Goal: Information Seeking & Learning: Learn about a topic

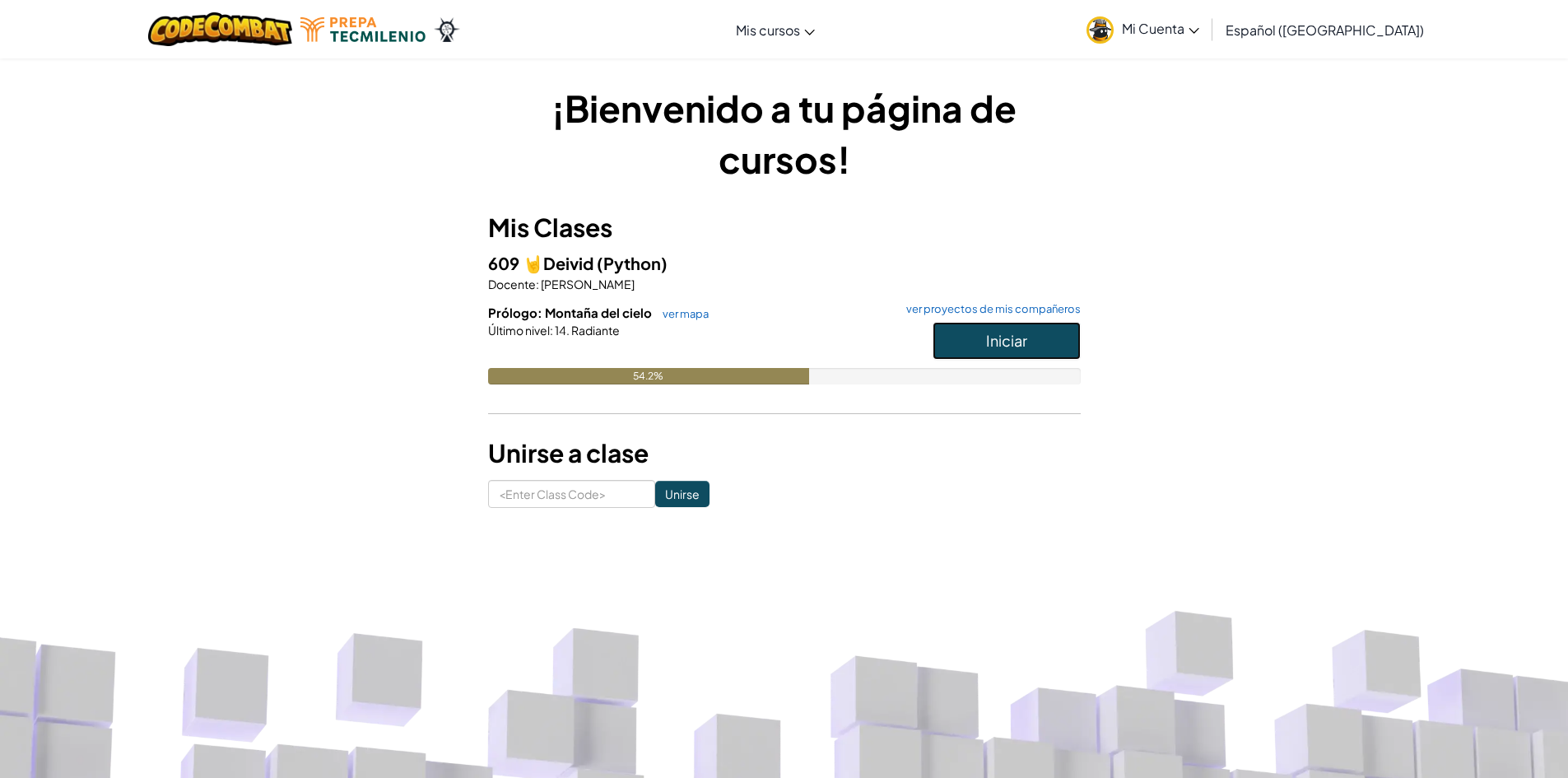
click at [1069, 327] on button "Iniciar" at bounding box center [1006, 340] width 148 height 38
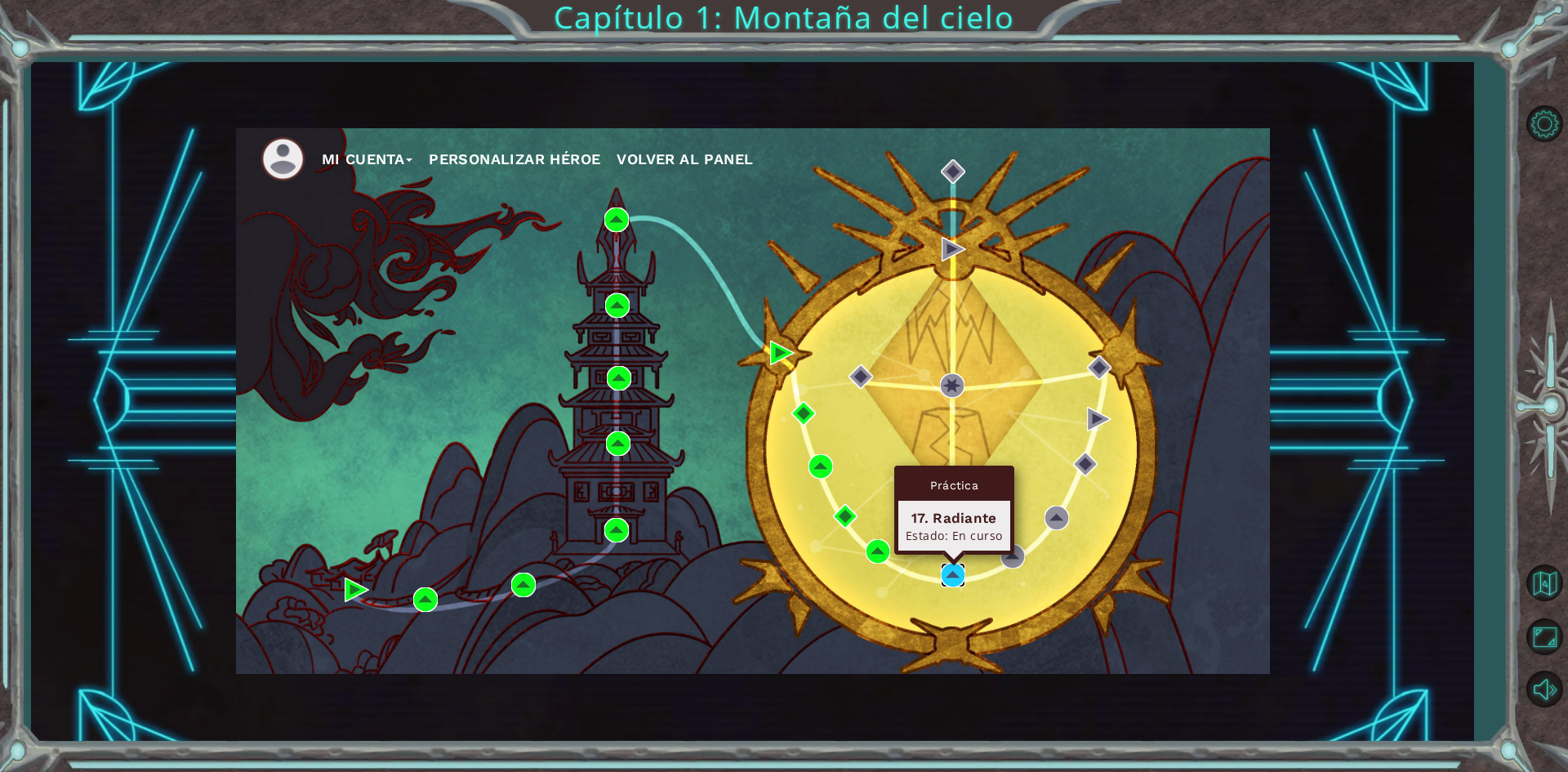
click at [959, 572] on img at bounding box center [953, 574] width 25 height 25
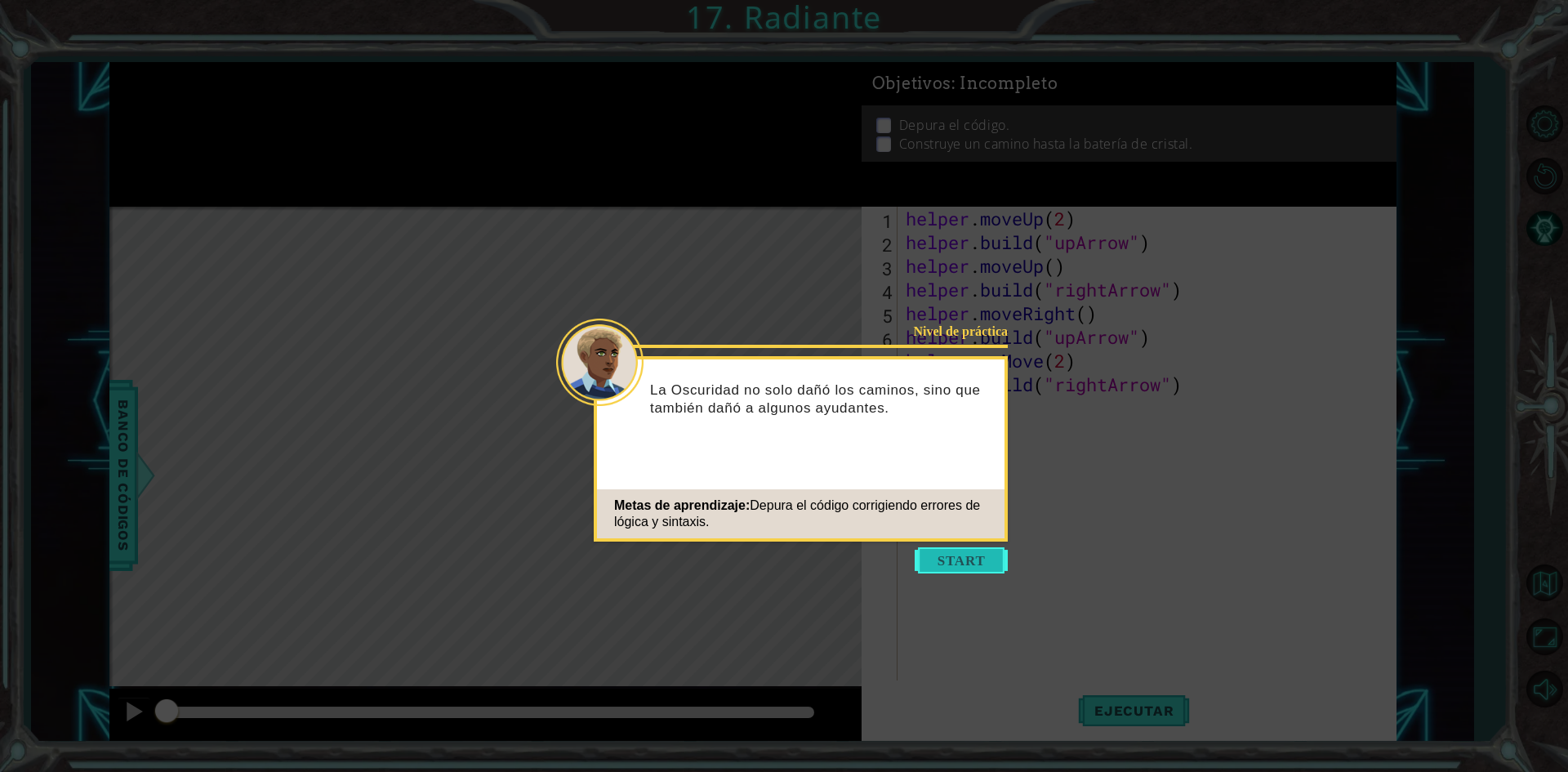
click at [963, 560] on button "Start" at bounding box center [961, 560] width 93 height 27
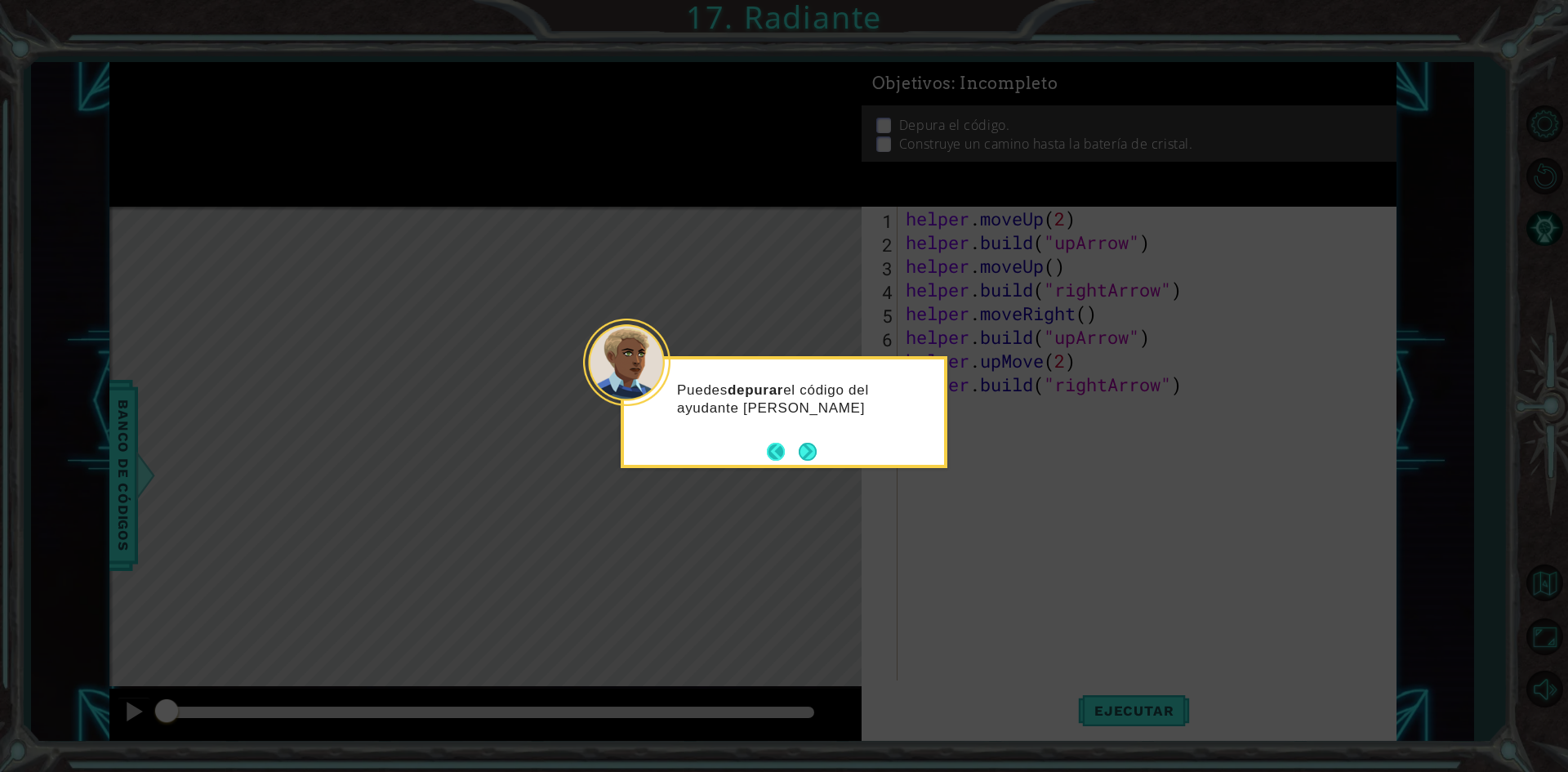
click at [790, 448] on button "Back" at bounding box center [783, 452] width 32 height 18
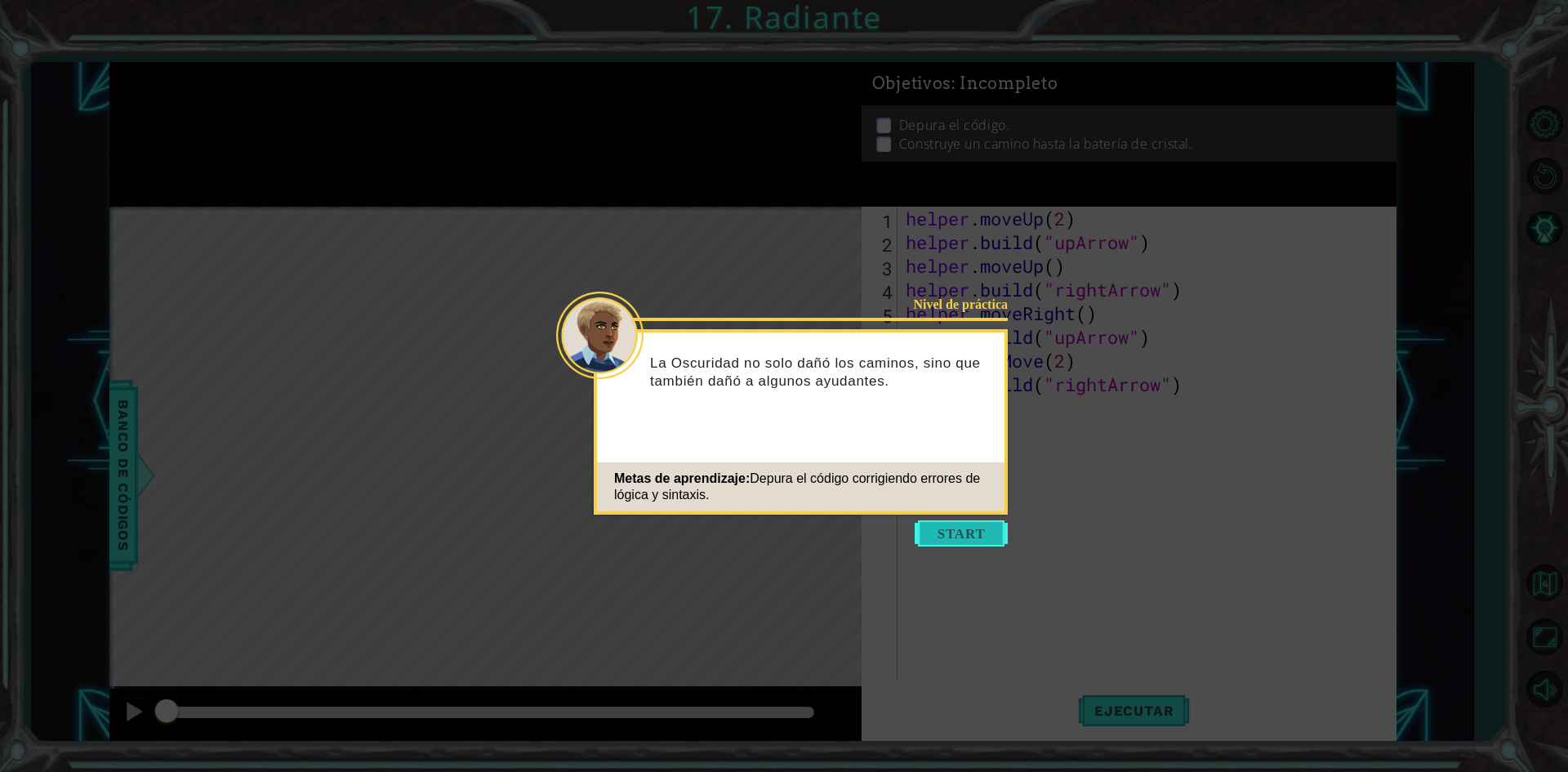
click at [945, 532] on button "Start" at bounding box center [961, 533] width 93 height 27
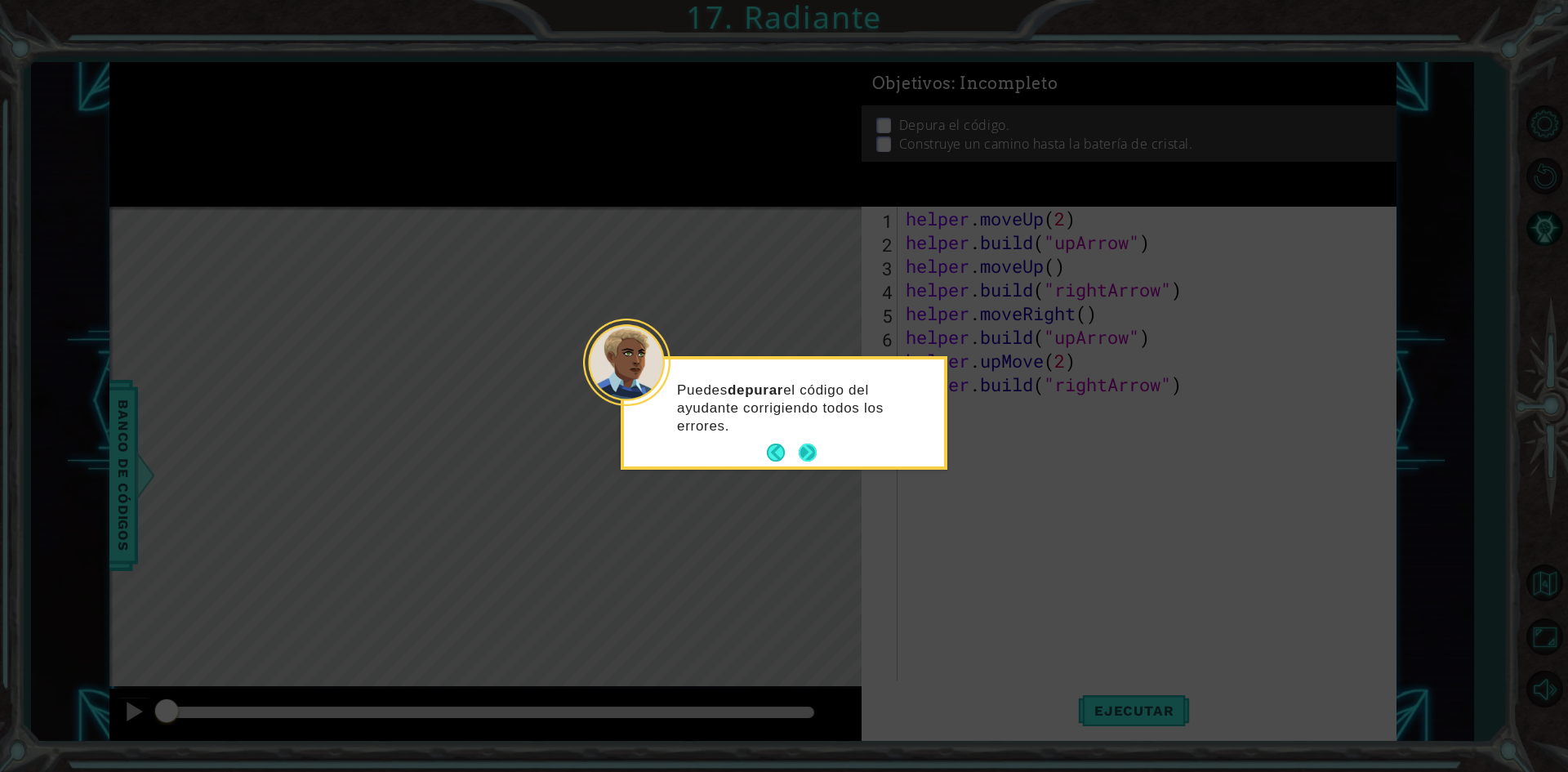
click at [813, 462] on button "Next" at bounding box center [808, 453] width 18 height 18
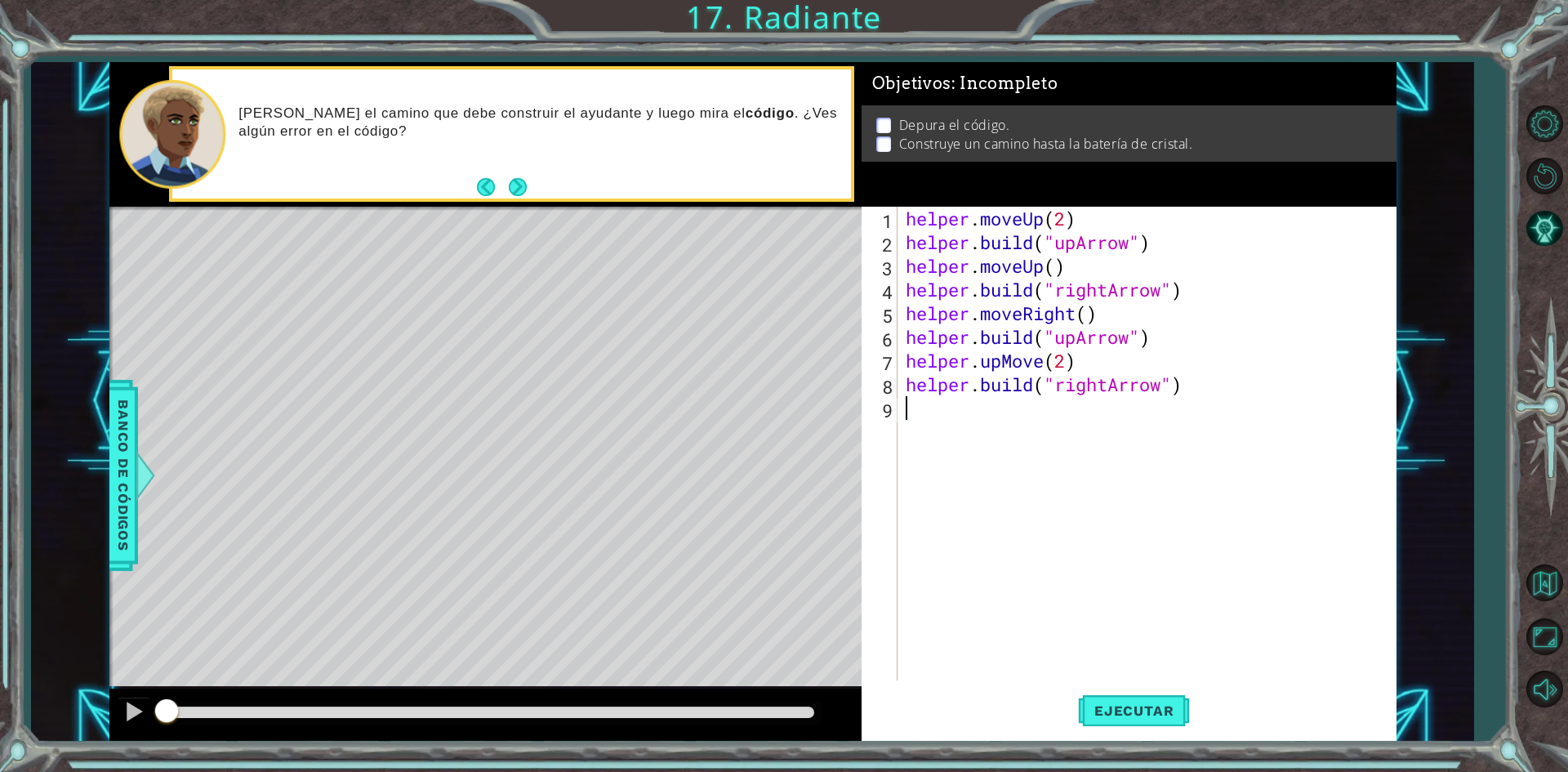
click at [295, 536] on div "Level Map" at bounding box center [486, 447] width 754 height 481
click at [1103, 723] on button "Ejecutar" at bounding box center [1134, 712] width 112 height 53
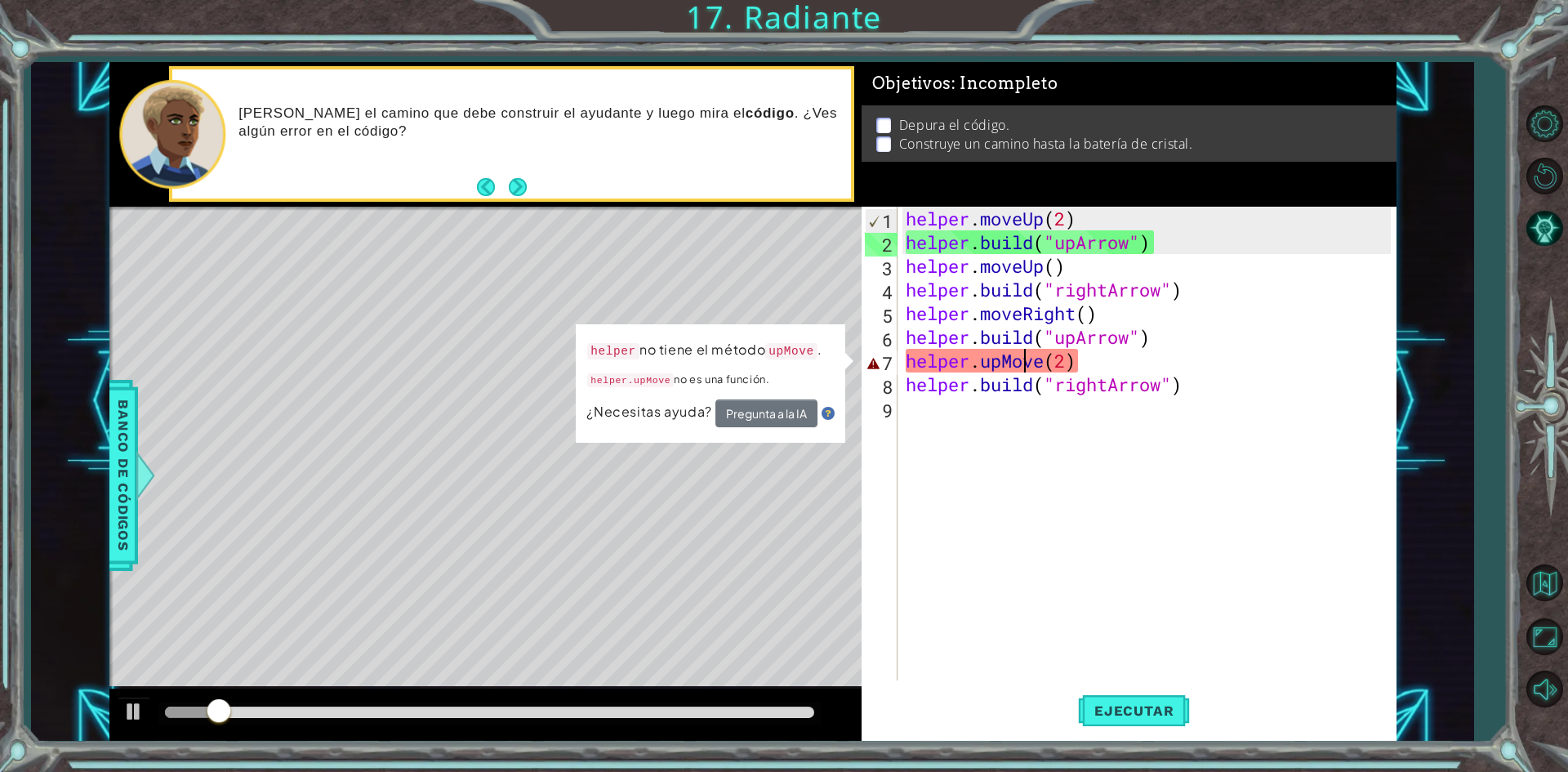
click at [1027, 369] on div "helper . moveUp ( 2 ) helper . build ( "upArrow" ) helper . moveUp ( ) helper .…" at bounding box center [1150, 467] width 496 height 521
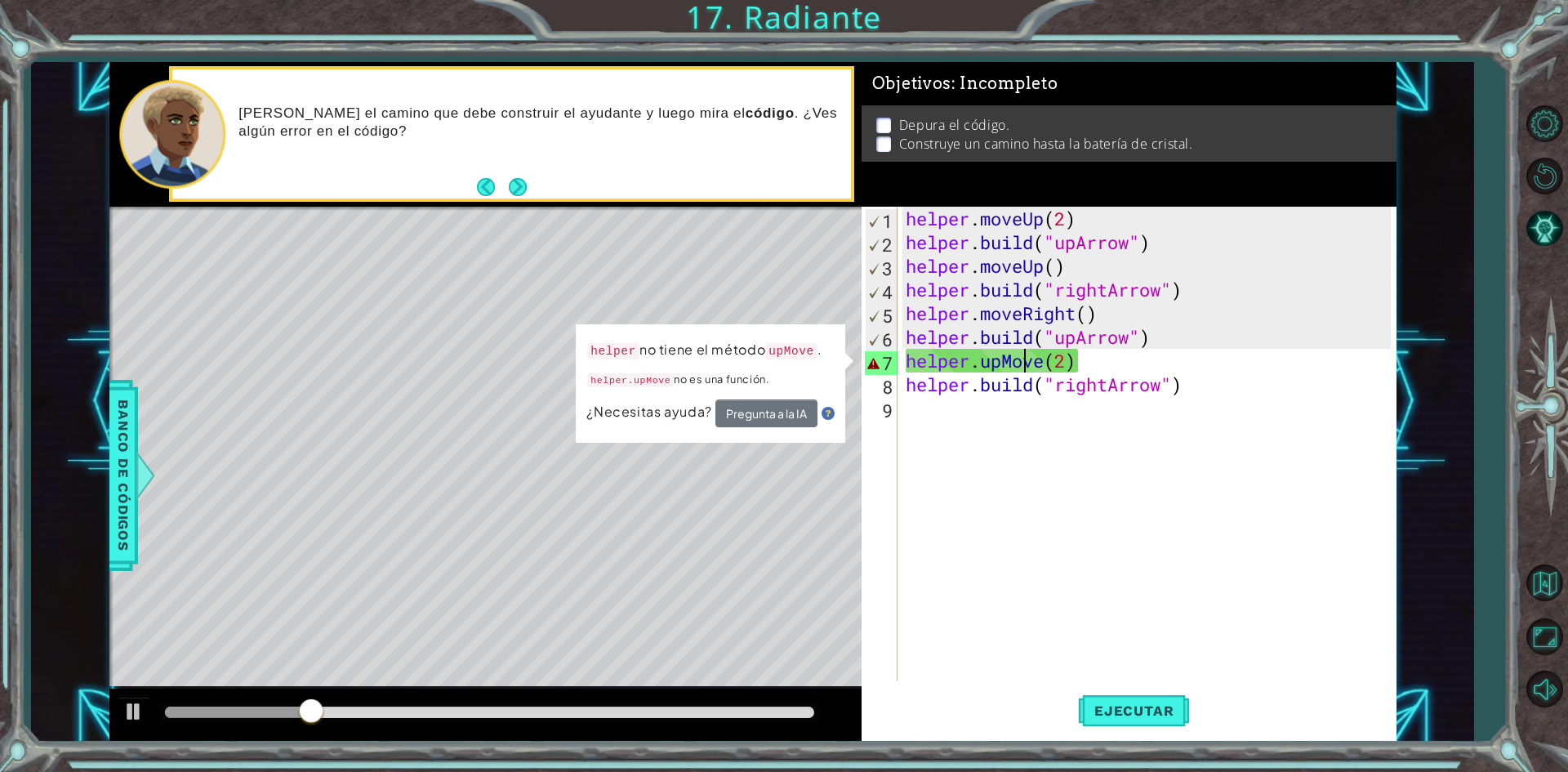
click at [1064, 373] on div "helper . moveUp ( 2 ) helper . build ( "upArrow" ) helper . moveUp ( ) helper .…" at bounding box center [1150, 467] width 496 height 521
click at [949, 366] on div "helper . moveUp ( 2 ) helper . build ( "upArrow" ) helper . moveUp ( ) helper .…" at bounding box center [1150, 467] width 496 height 521
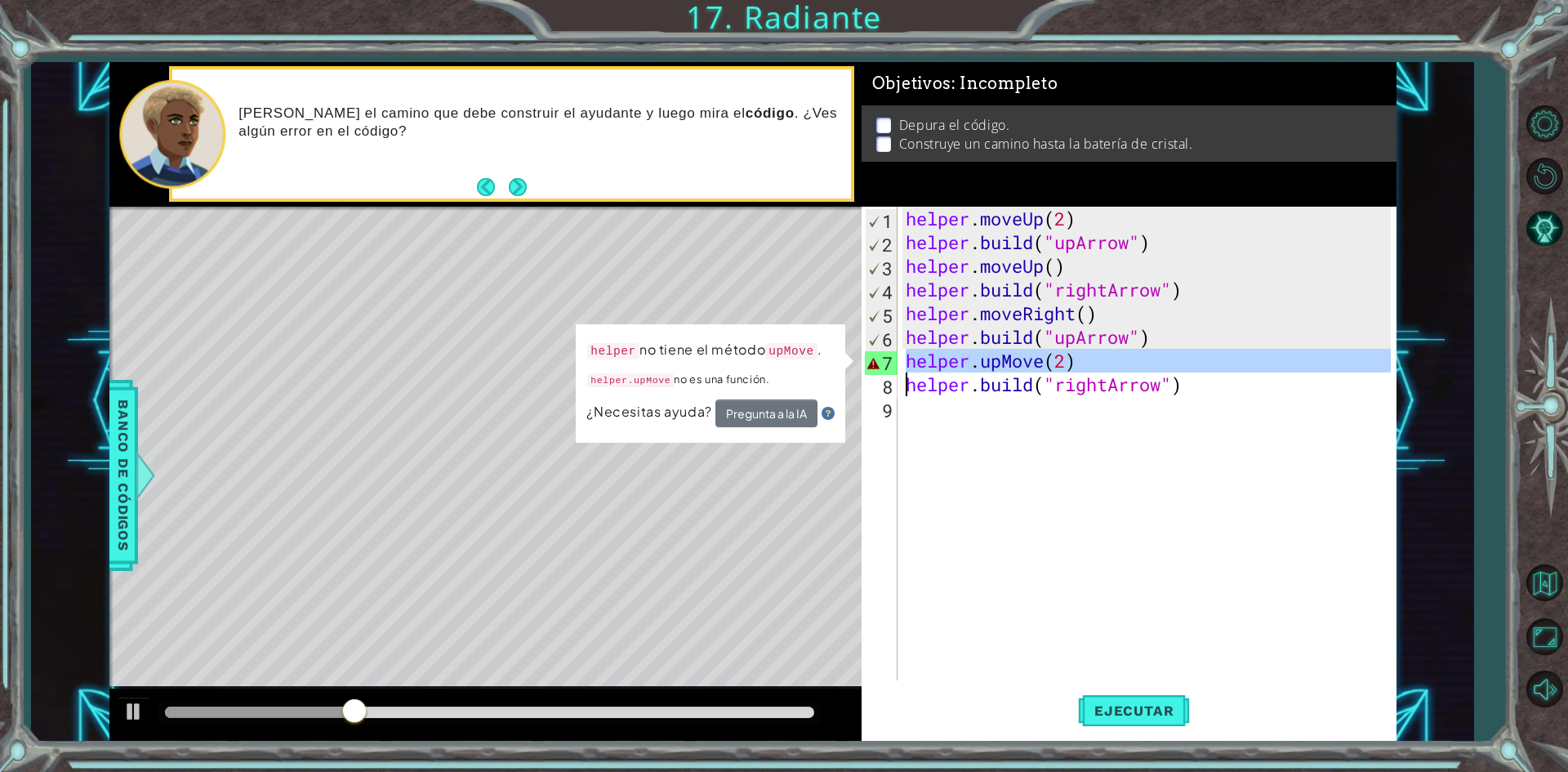
click at [949, 366] on div "helper . moveUp ( 2 ) helper . build ( "upArrow" ) helper . moveUp ( ) helper .…" at bounding box center [1150, 467] width 496 height 521
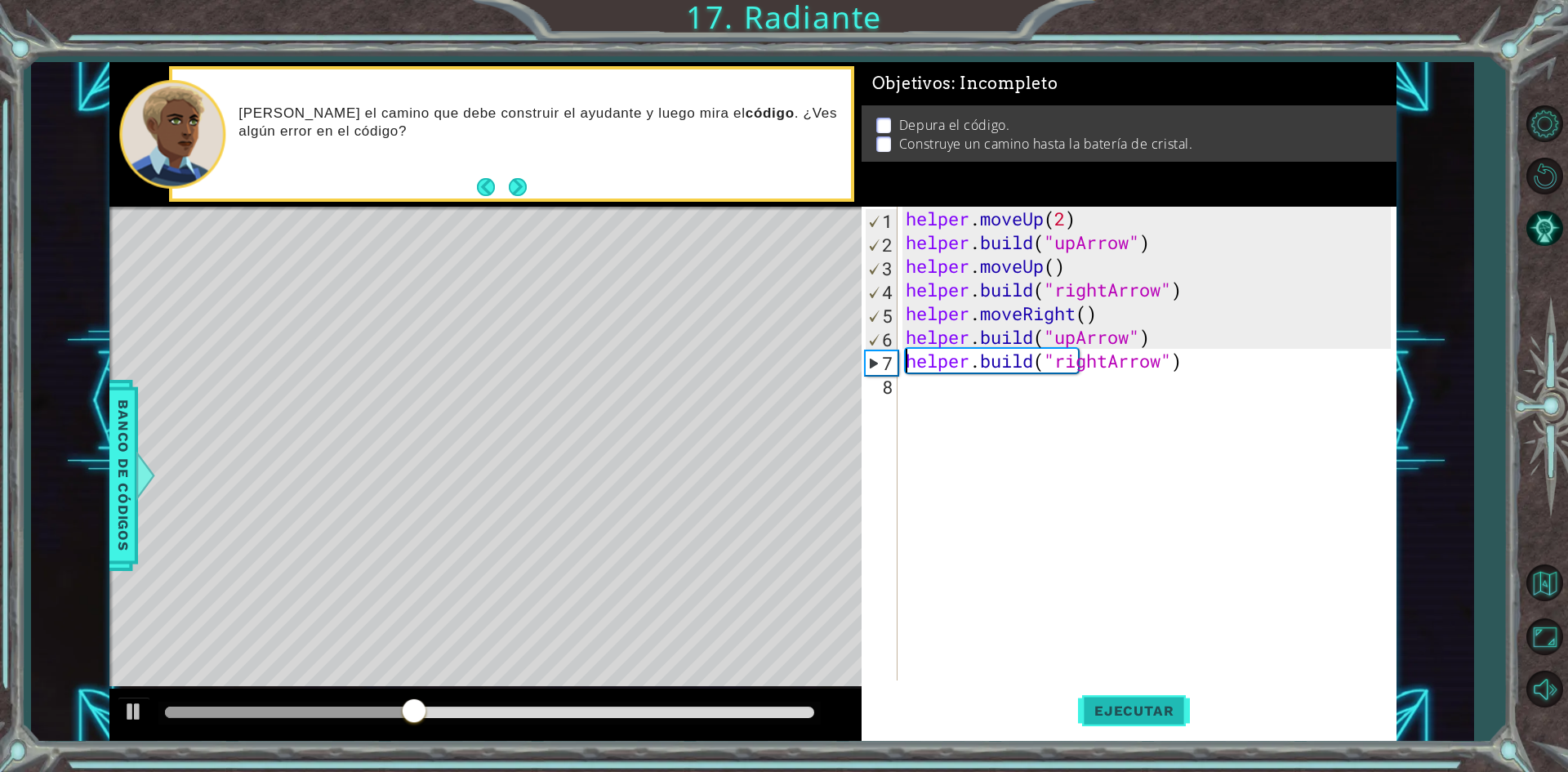
click at [1098, 706] on span "Ejecutar" at bounding box center [1134, 711] width 112 height 16
click at [1150, 702] on span "Ejecutar" at bounding box center [1134, 711] width 112 height 16
click at [1054, 266] on div "helper . moveUp ( 2 ) helper . build ( "upArrow" ) helper . moveUp ( ) helper .…" at bounding box center [1150, 467] width 496 height 521
click at [1095, 322] on div "helper . moveUp ( 2 ) helper . build ( "upArrow" ) helper . moveUp ( 1 ) helper…" at bounding box center [1150, 467] width 496 height 521
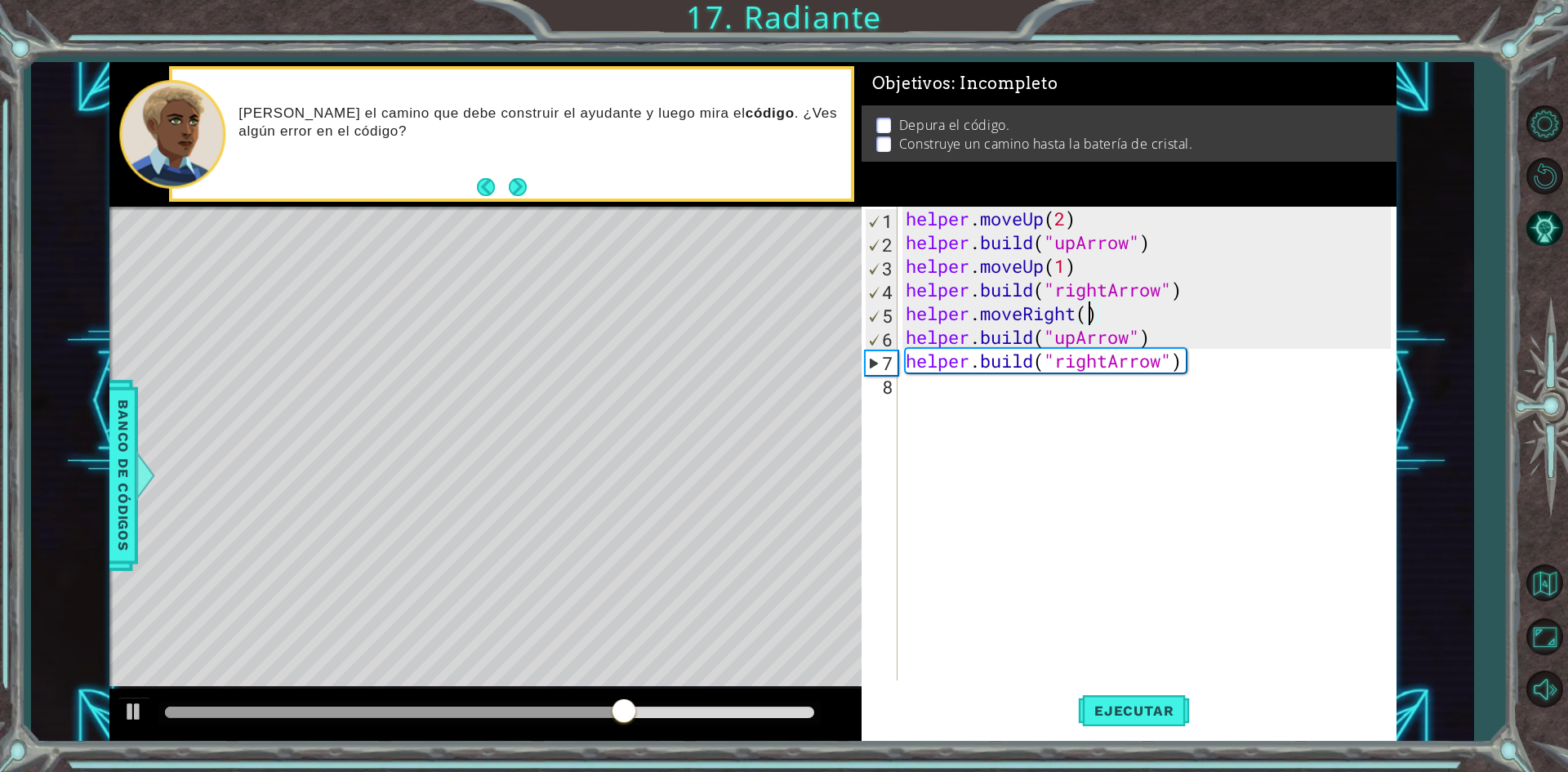
click at [1087, 318] on div "helper . moveUp ( 2 ) helper . build ( "upArrow" ) helper . moveUp ( 1 ) helper…" at bounding box center [1150, 467] width 496 height 521
click at [1176, 704] on span "Ejecutar" at bounding box center [1134, 711] width 112 height 16
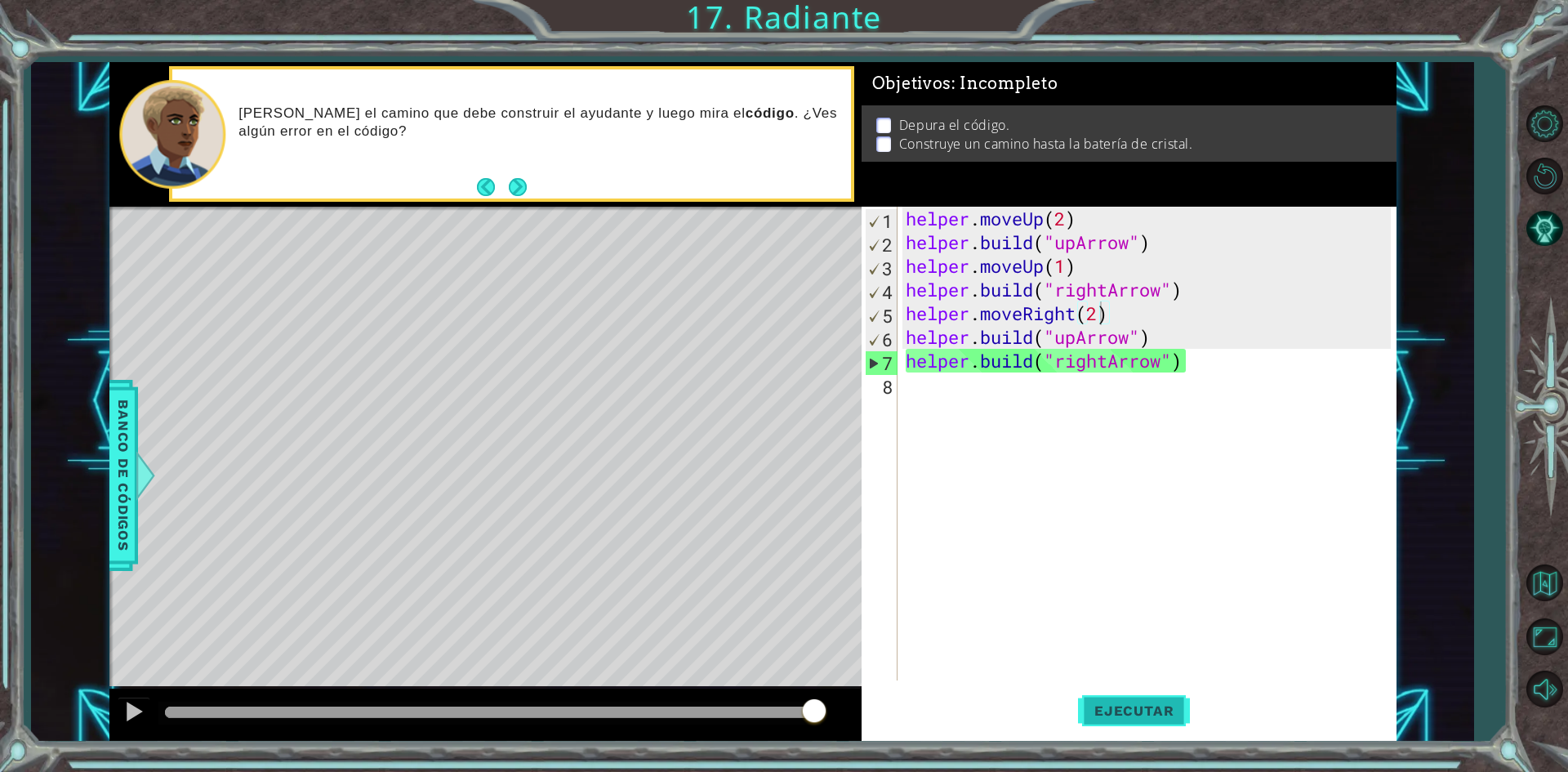
click at [1158, 702] on span "Ejecutar" at bounding box center [1134, 711] width 112 height 16
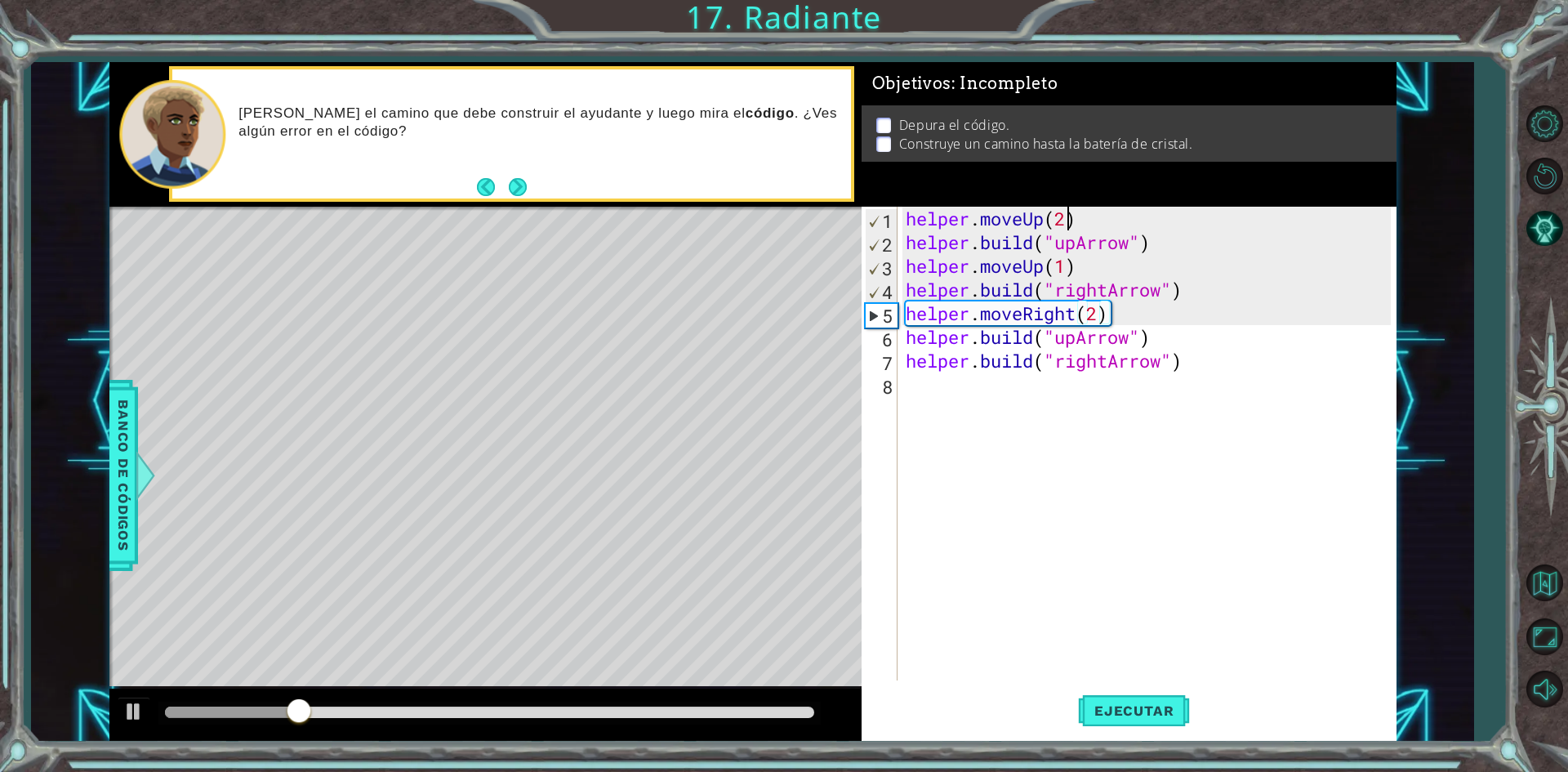
click at [1072, 218] on div "helper . moveUp ( 2 ) helper . build ( "upArrow" ) helper . moveUp ( 1 ) helper…" at bounding box center [1150, 467] width 496 height 521
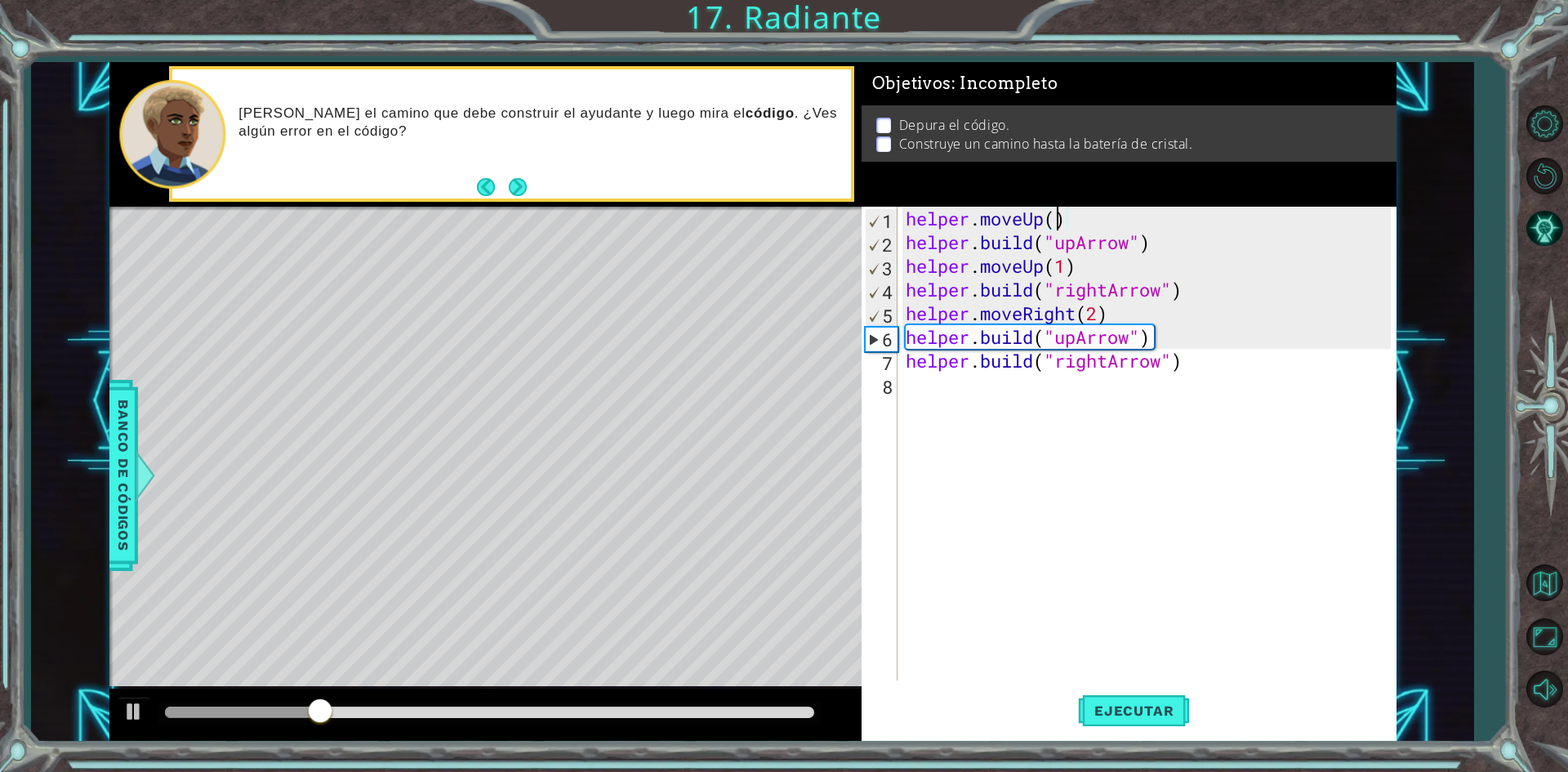
scroll to position [0, 6]
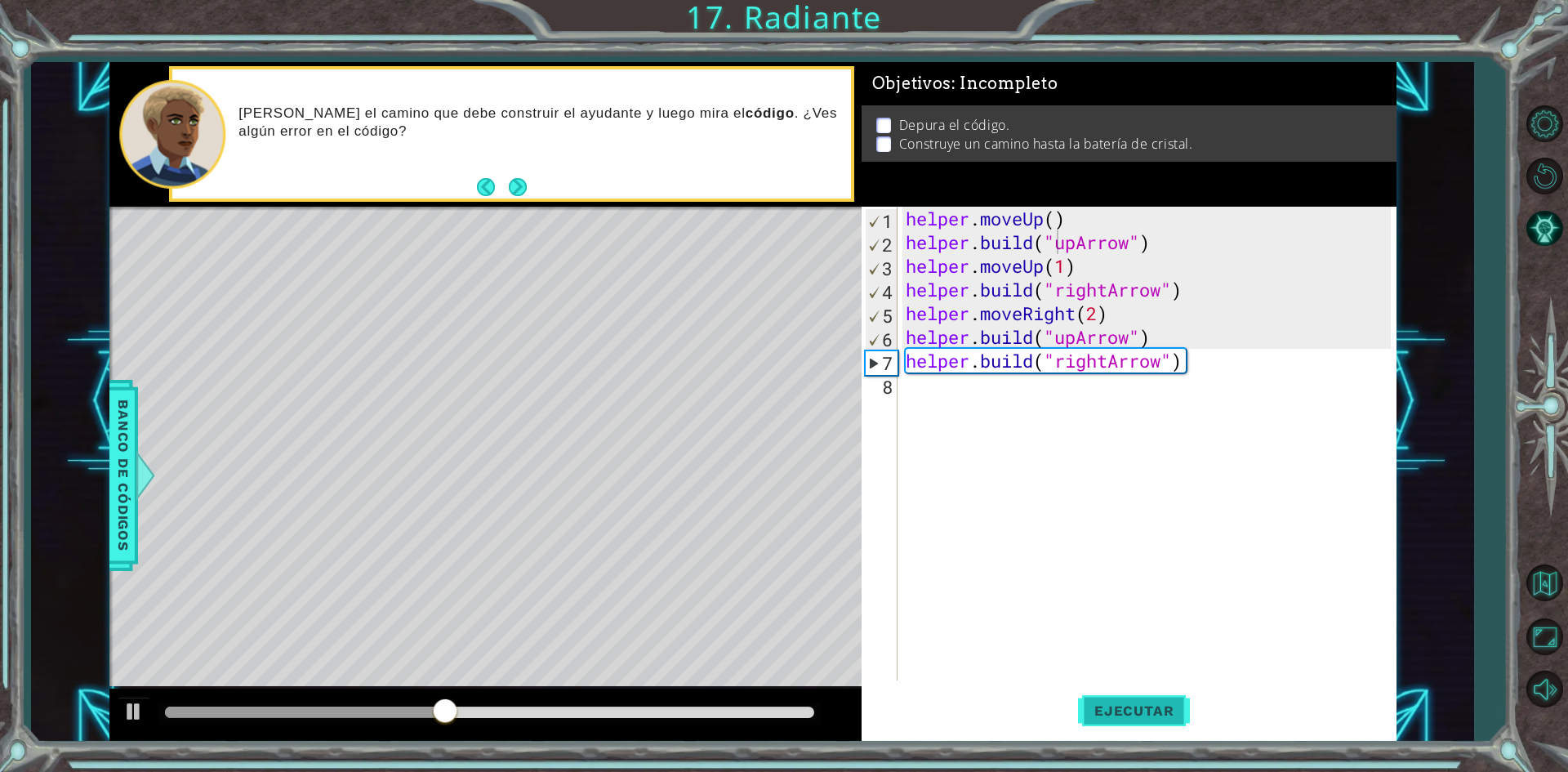
click at [1131, 703] on span "Ejecutar" at bounding box center [1134, 711] width 112 height 16
click at [1098, 316] on div "helper . moveUp ( ) helper . build ( "upArrow" ) helper . moveUp ( 1 ) helper .…" at bounding box center [1150, 467] width 496 height 521
click at [1147, 696] on button "Ejecutar" at bounding box center [1134, 712] width 112 height 53
click at [1082, 339] on div "helper . moveUp ( ) helper . build ( "upArrow" ) helper . moveUp ( 1 ) helper .…" at bounding box center [1150, 467] width 496 height 521
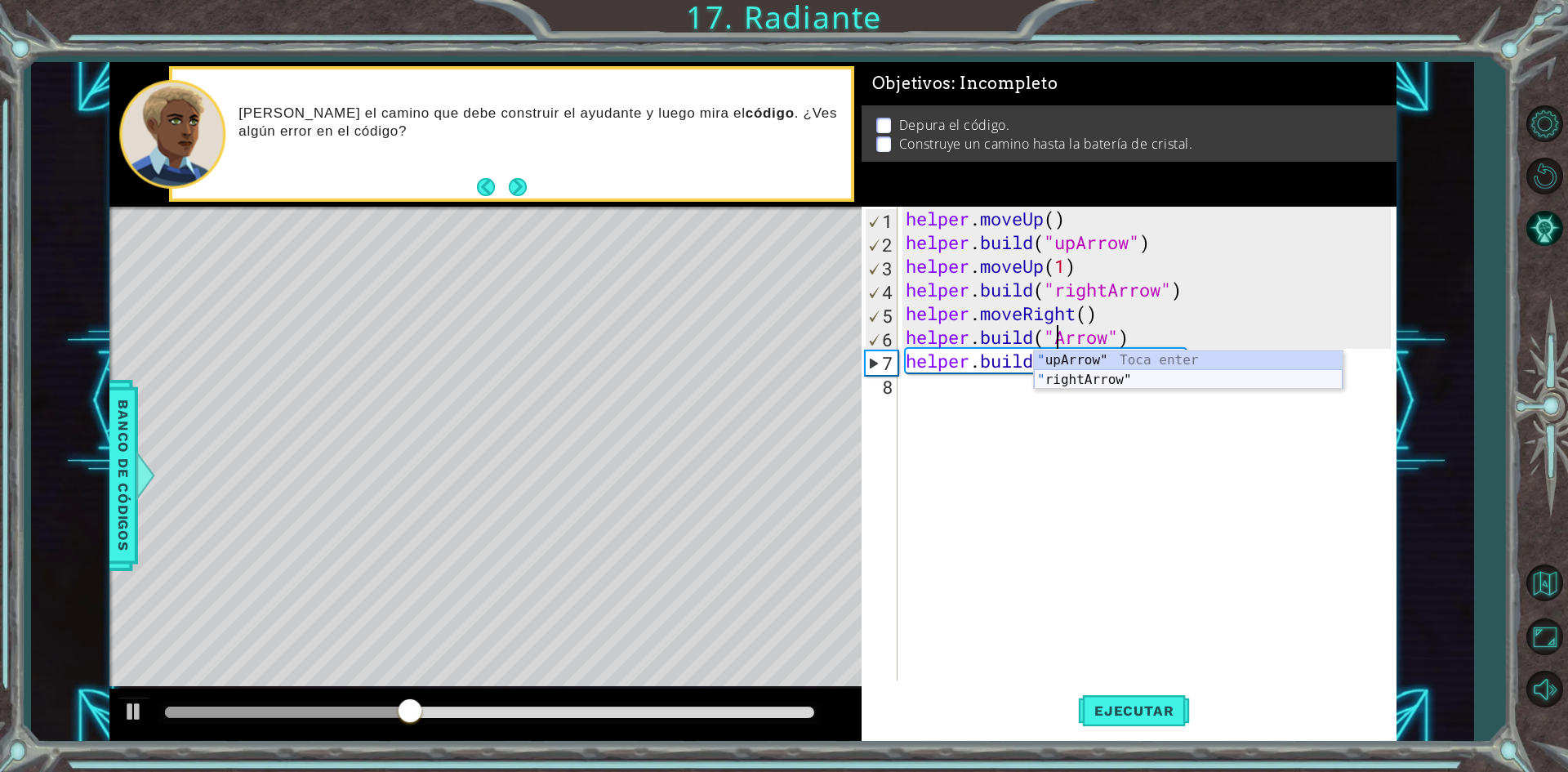
click at [1124, 374] on div "" upArrow" Toca enter " rightArrow" Toca enter" at bounding box center [1189, 390] width 309 height 79
type textarea "[DOMAIN_NAME]("rightArrow")"
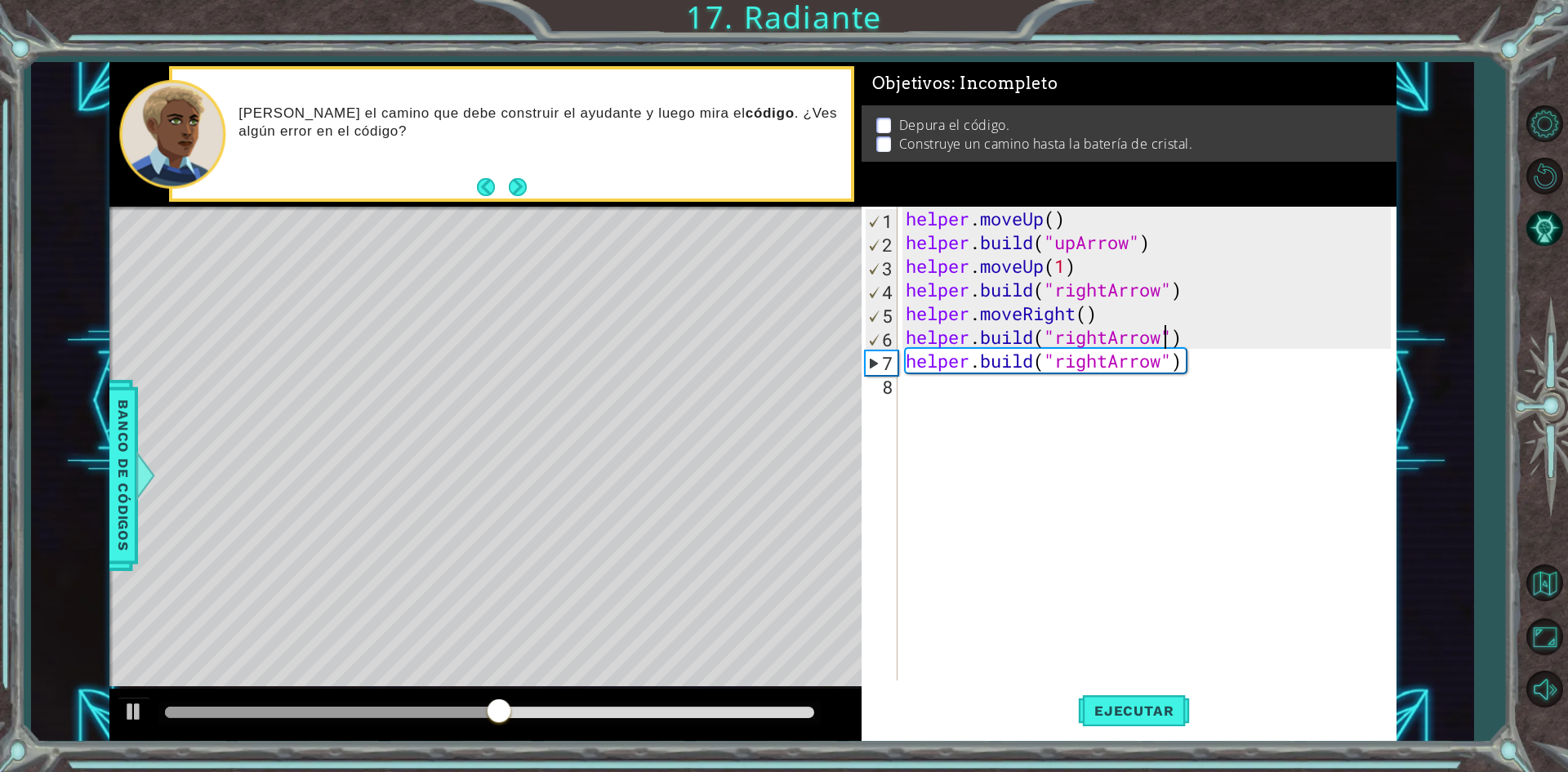
drag, startPoint x: 903, startPoint y: 368, endPoint x: 912, endPoint y: 370, distance: 9.2
click at [906, 368] on div "helper . moveUp ( ) helper . build ( "upArrow" ) helper . moveUp ( 1 ) helper .…" at bounding box center [1150, 467] width 496 height 521
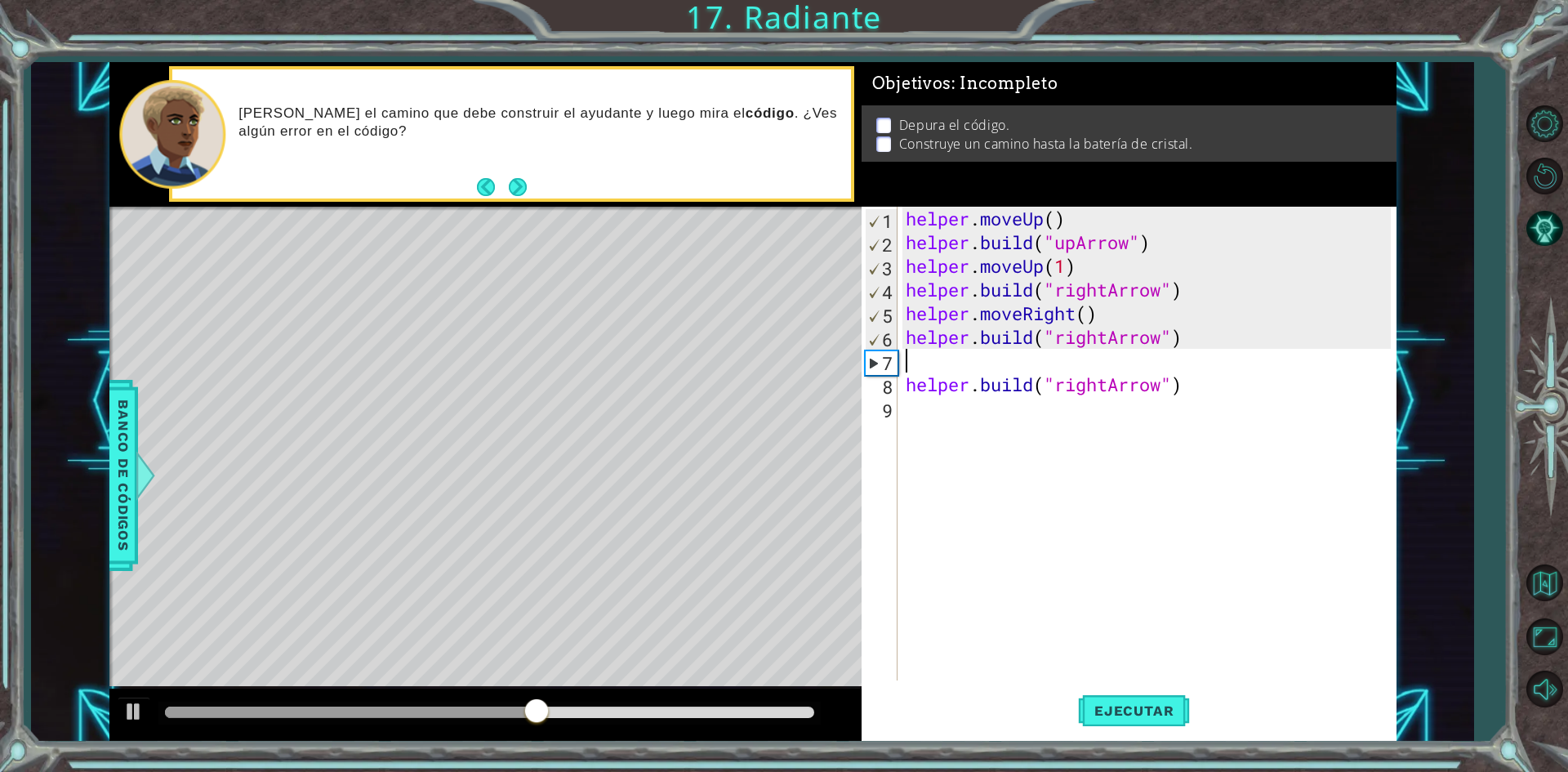
scroll to position [0, 0]
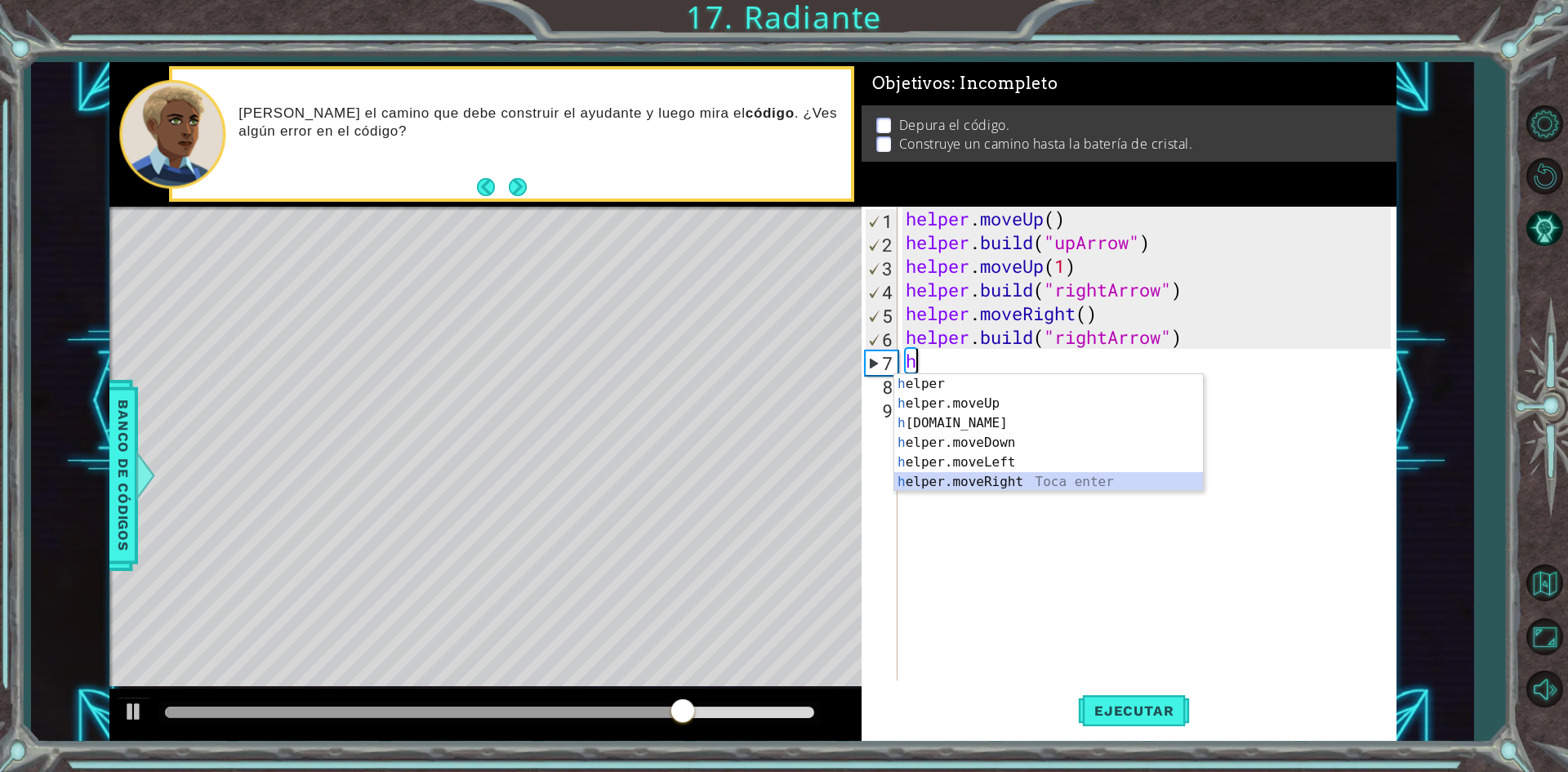
click at [1027, 486] on div "h elper Toca enter h elper.moveUp Toca enter h [DOMAIN_NAME] Toca enter h elper…" at bounding box center [1049, 453] width 309 height 157
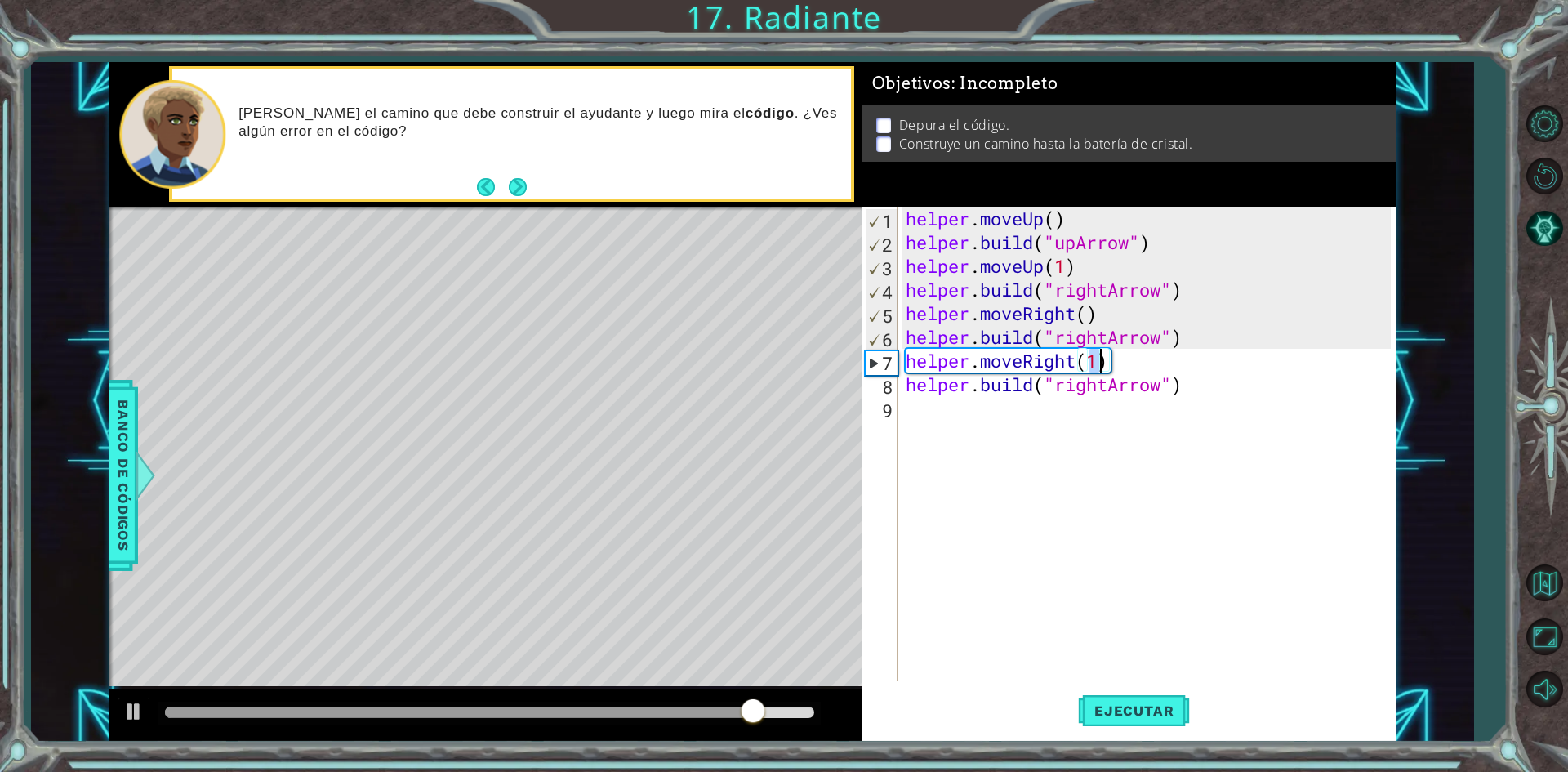
click at [1104, 386] on div "helper . moveUp ( ) helper . build ( "upArrow" ) helper . moveUp ( 1 ) helper .…" at bounding box center [1150, 467] width 496 height 521
click at [1111, 391] on div "helper . moveUp ( ) helper . build ( "upArrow" ) helper . moveUp ( 1 ) helper .…" at bounding box center [1150, 467] width 496 height 521
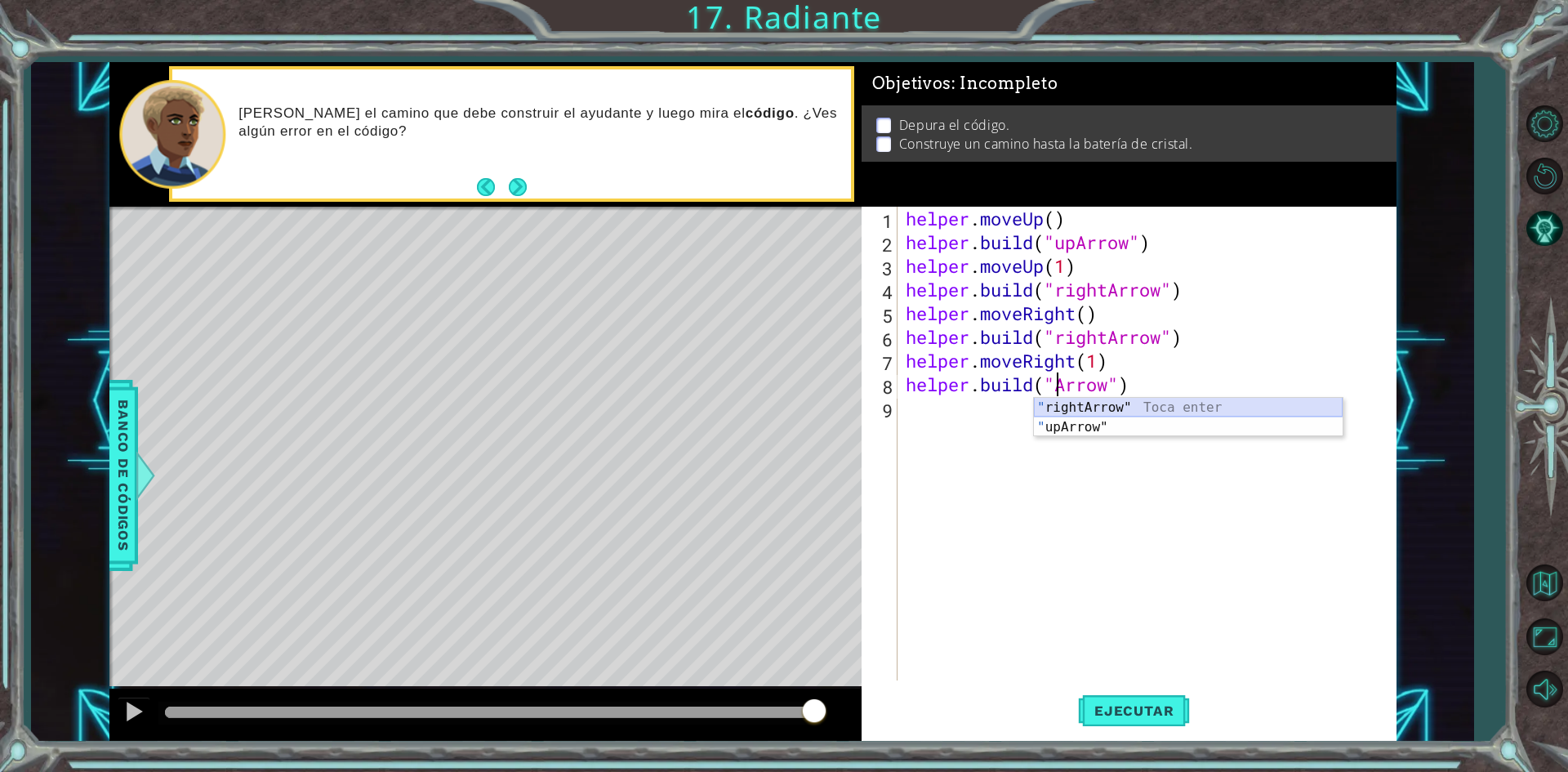
click at [1174, 414] on div "" rightArrow" Toca enter " upArrow" Toca enter" at bounding box center [1189, 437] width 309 height 79
click at [1113, 383] on div "helper . moveUp ( ) helper . build ( "upArrow" ) helper . moveUp ( 1 ) helper .…" at bounding box center [1150, 467] width 496 height 521
click at [1166, 425] on div "" rightArrow" Toca enter " upArrow" Toca enter" at bounding box center [1189, 437] width 309 height 79
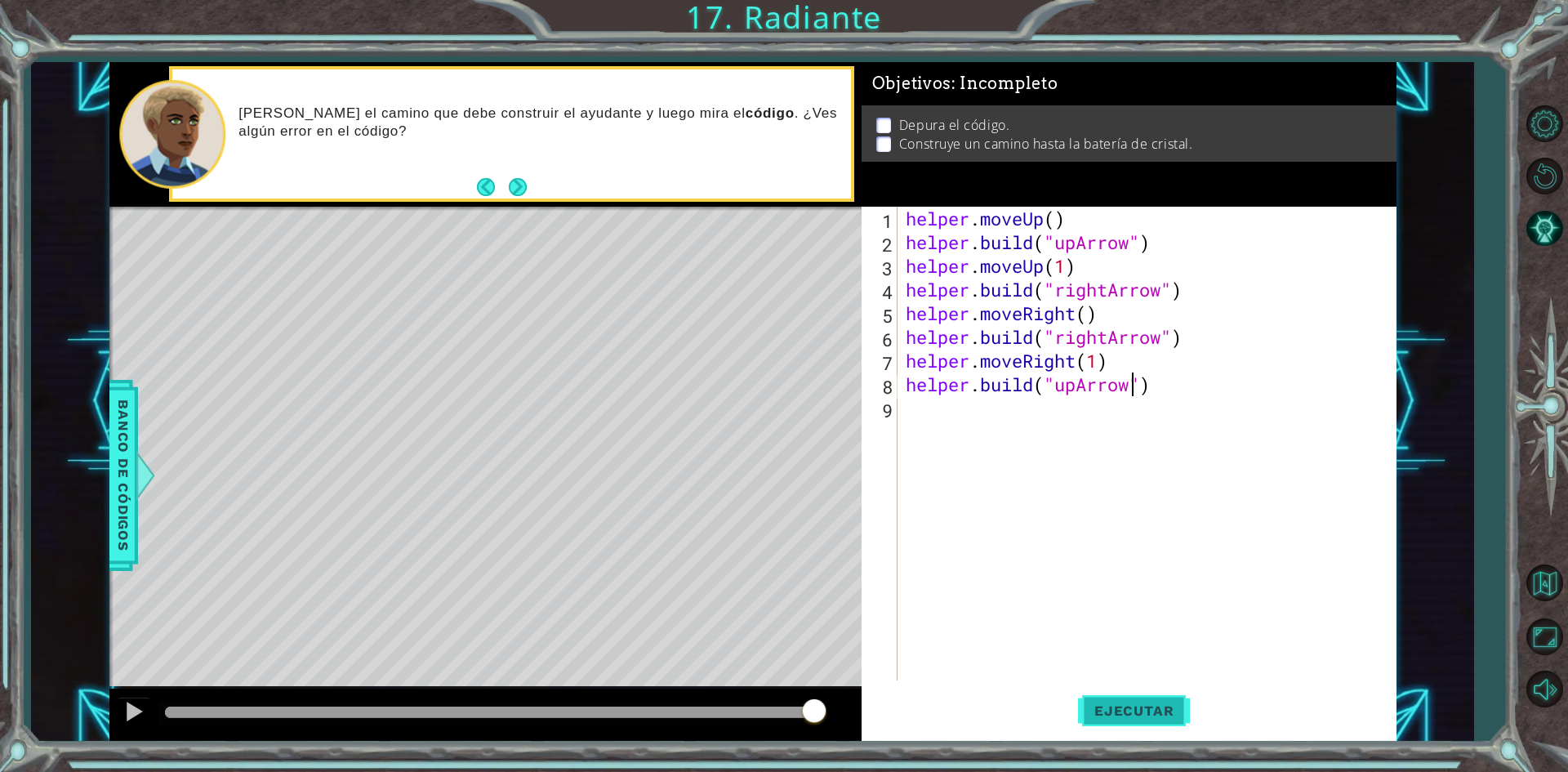
type textarea "[DOMAIN_NAME]("upArrow")"
click at [1098, 705] on span "Ejecutar" at bounding box center [1134, 711] width 112 height 16
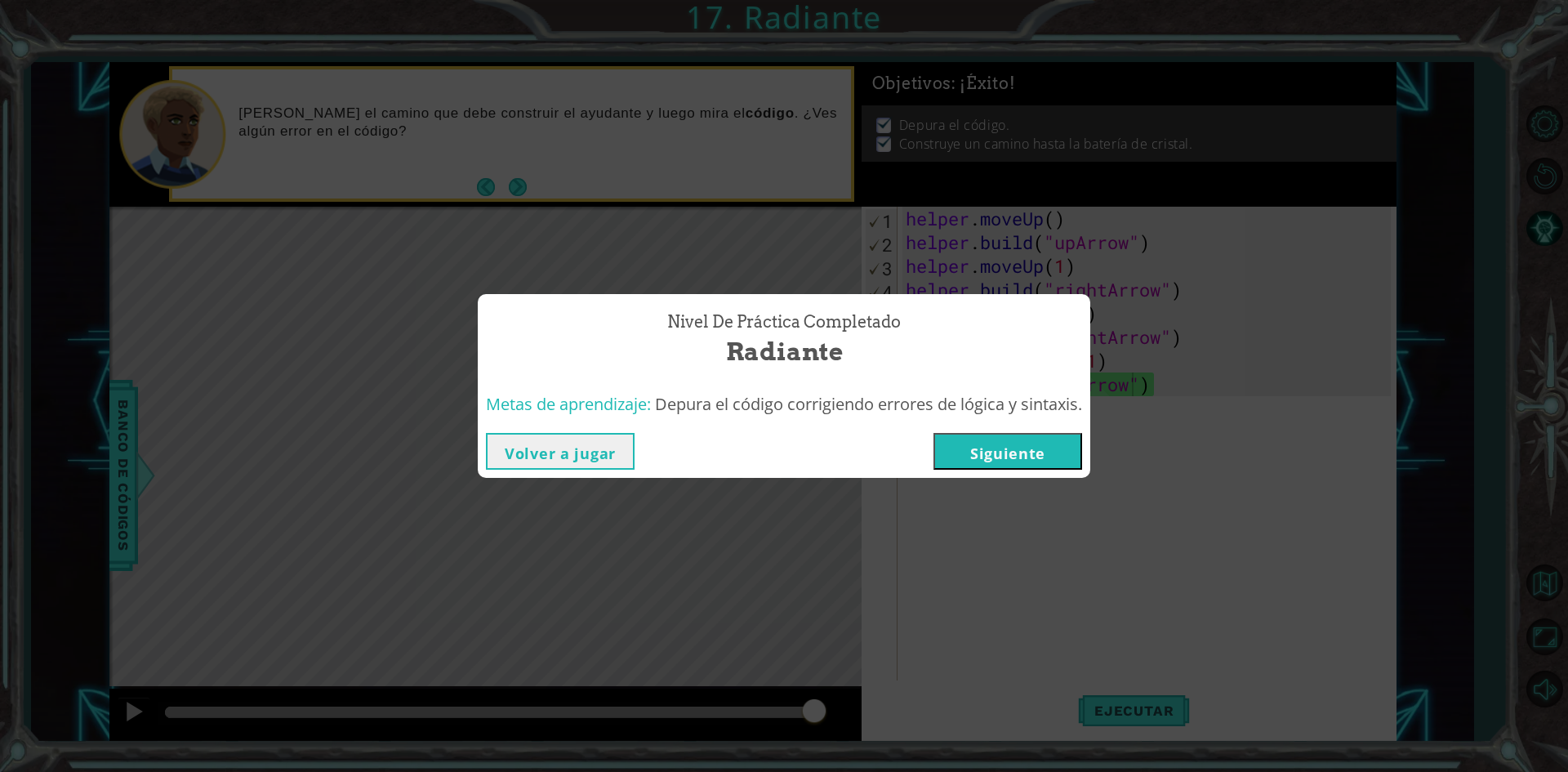
click at [1069, 448] on button "Siguiente" at bounding box center [1008, 451] width 149 height 37
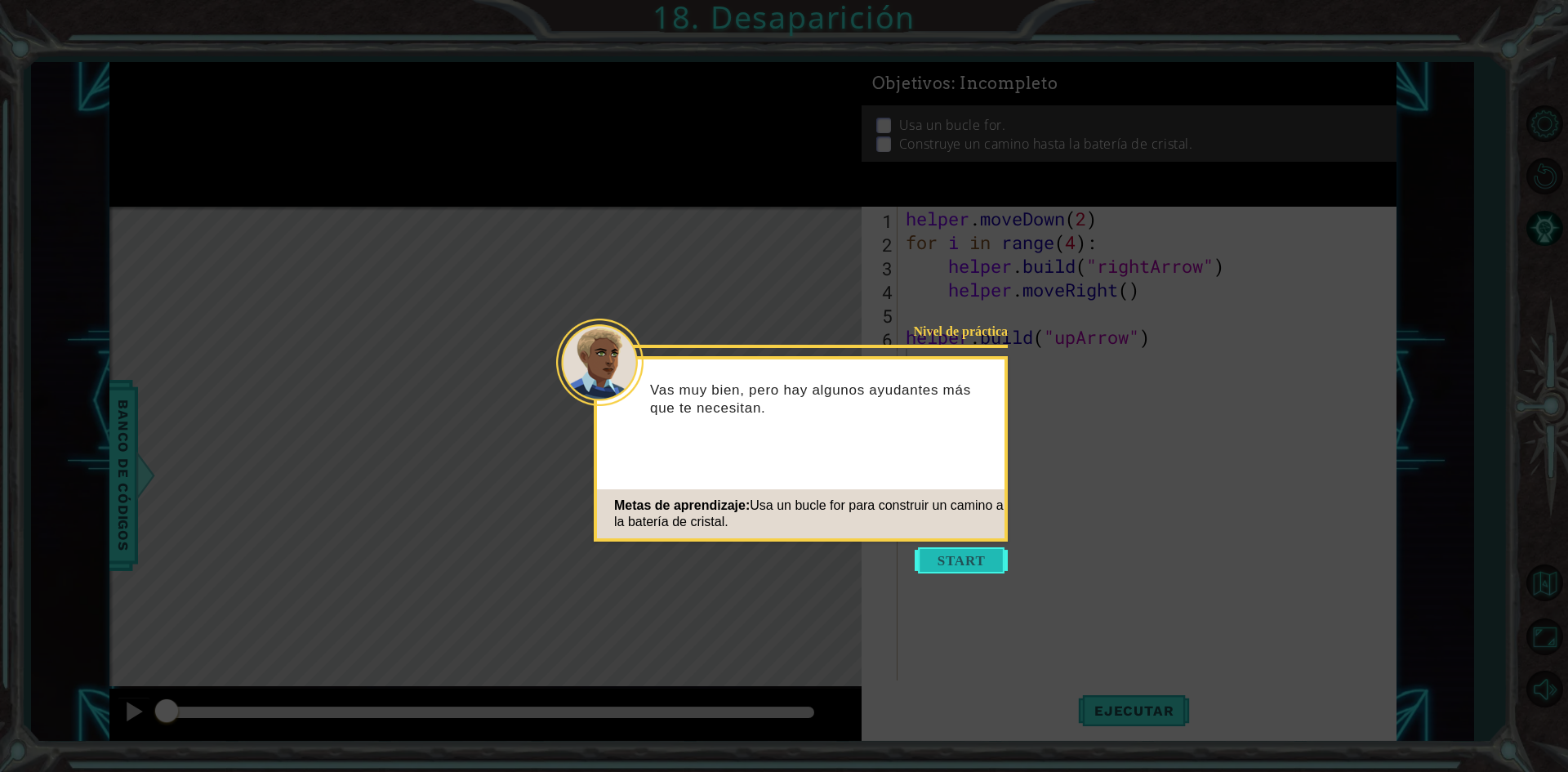
click at [975, 550] on button "Start" at bounding box center [961, 560] width 93 height 27
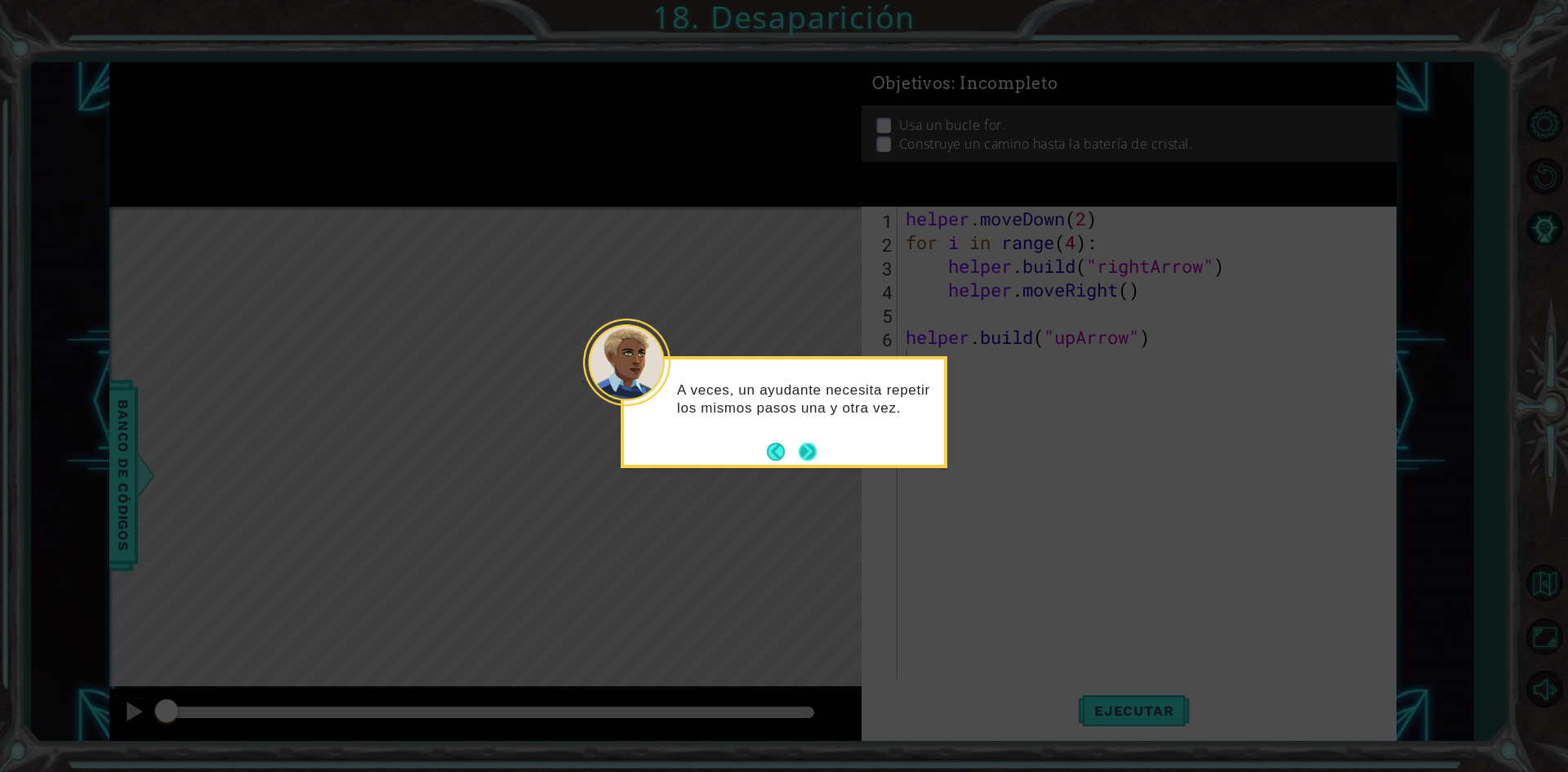
click at [814, 459] on button "Next" at bounding box center [808, 452] width 18 height 18
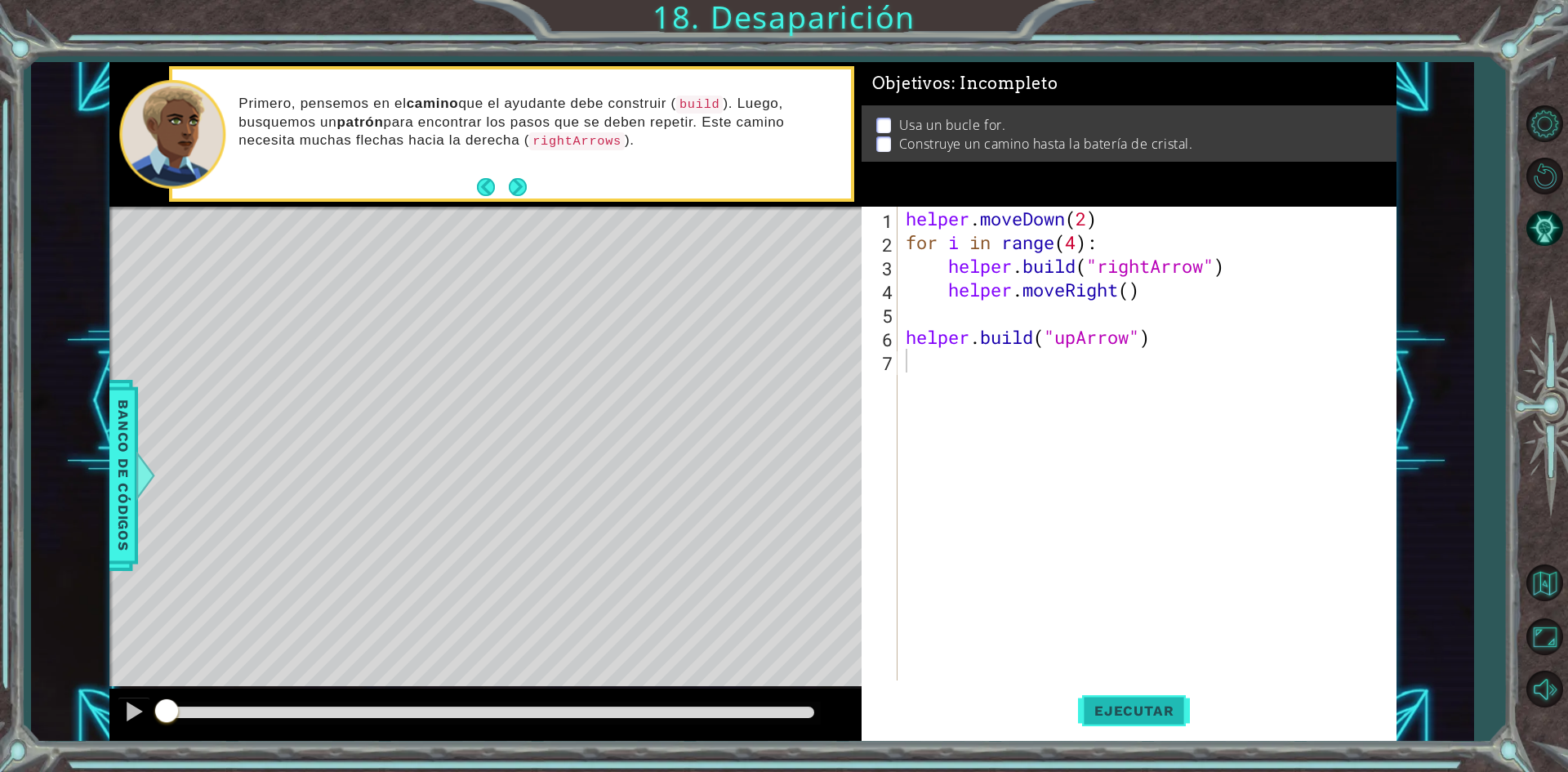
click at [1097, 702] on span "Ejecutar" at bounding box center [1134, 711] width 112 height 16
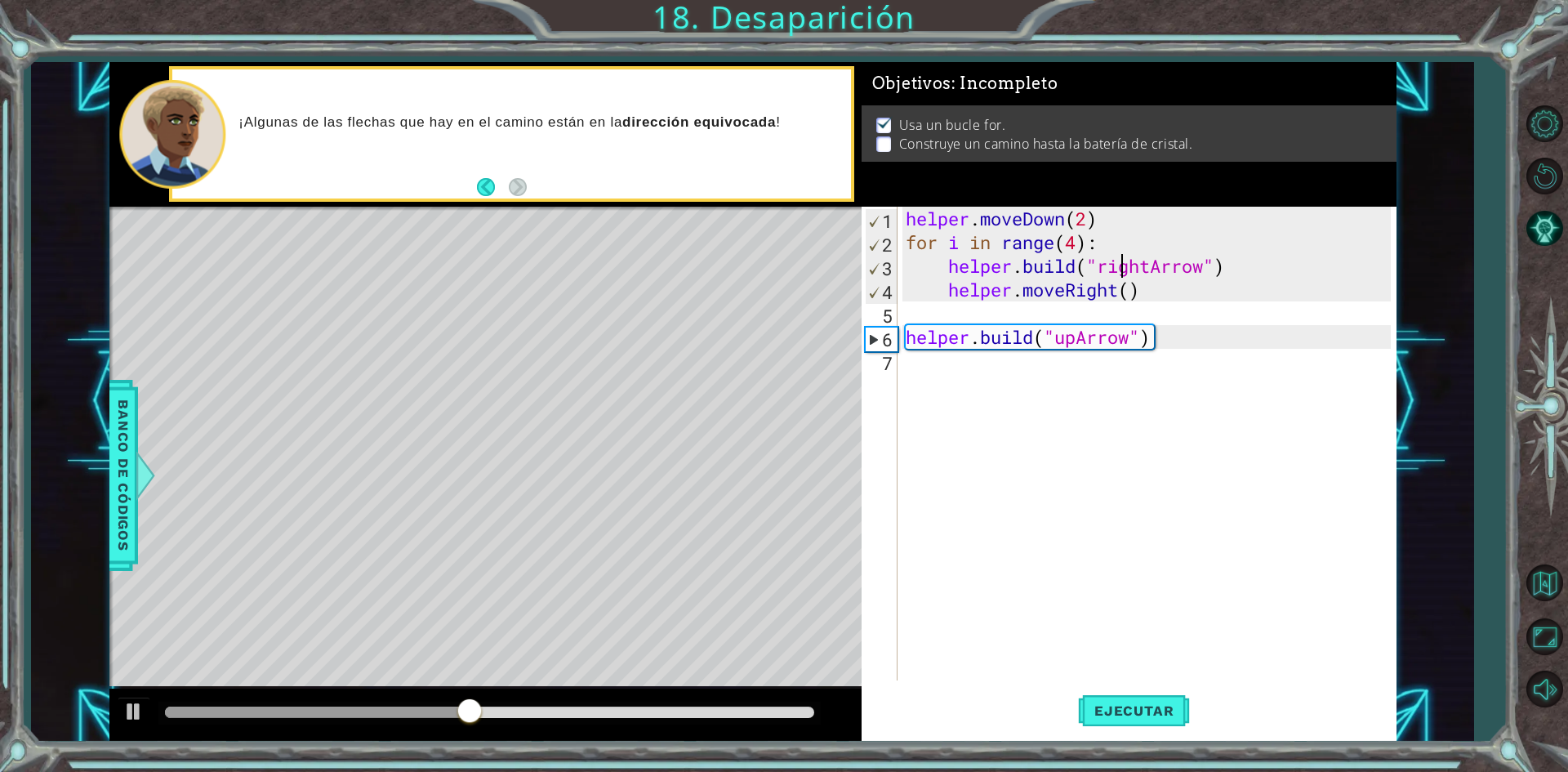
click at [1125, 260] on div "helper . moveDown ( 2 ) for i in range ( 4 ) : helper . build ( "rightArrow" ) …" at bounding box center [1150, 467] width 496 height 521
type textarea "[DOMAIN_NAME]("rightArrow")"
click at [1160, 703] on span "Ejecutar" at bounding box center [1134, 711] width 112 height 16
click at [990, 371] on div "helper . moveDown ( 2 ) for i in range ( 4 ) : helper . build ( "rightArrow" ) …" at bounding box center [1150, 467] width 496 height 521
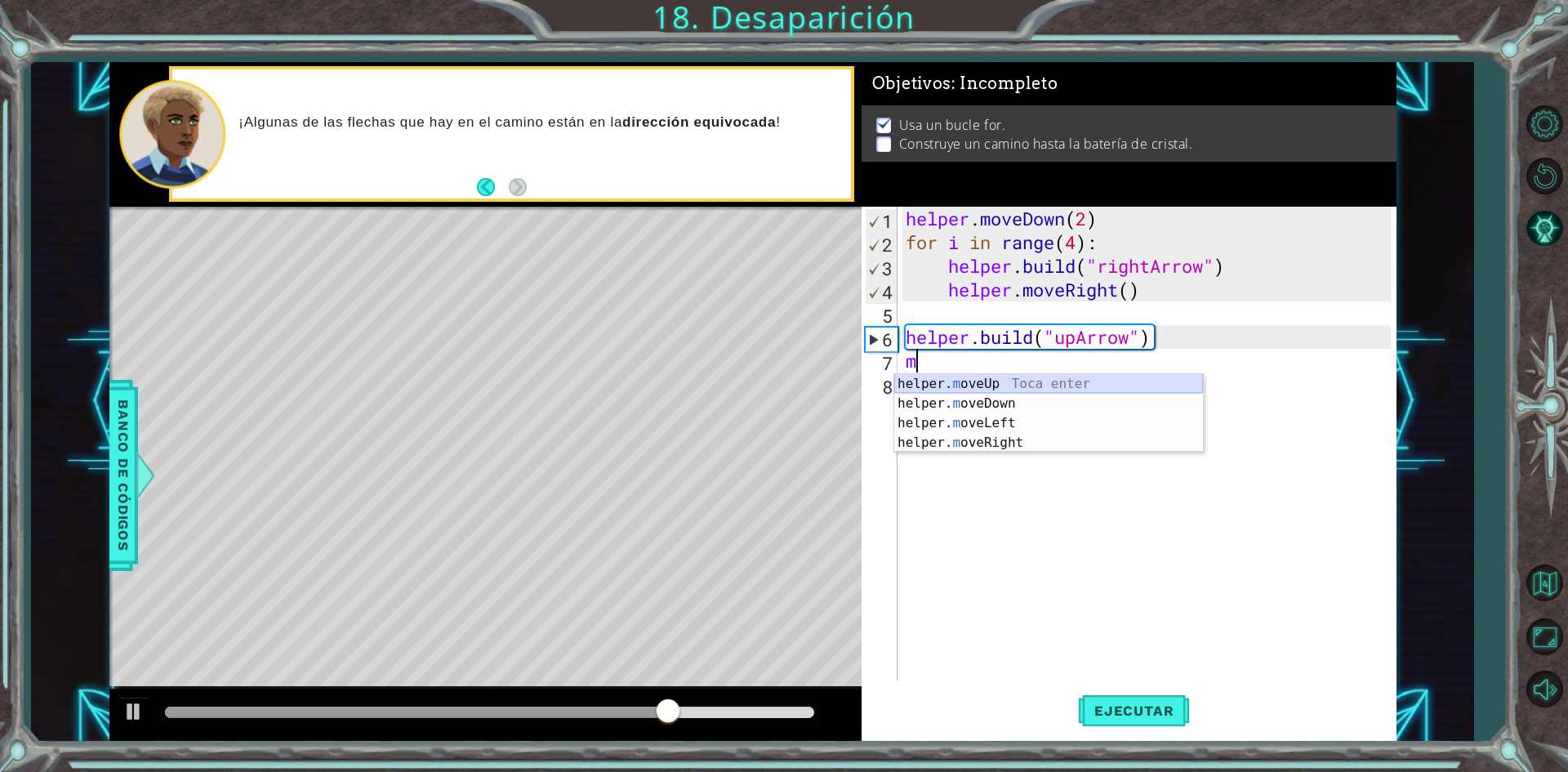
click at [1007, 382] on div "helper. m oveUp Toca enter helper. m oveDown Toca enter helper. m oveLeft Toca …" at bounding box center [1049, 433] width 309 height 118
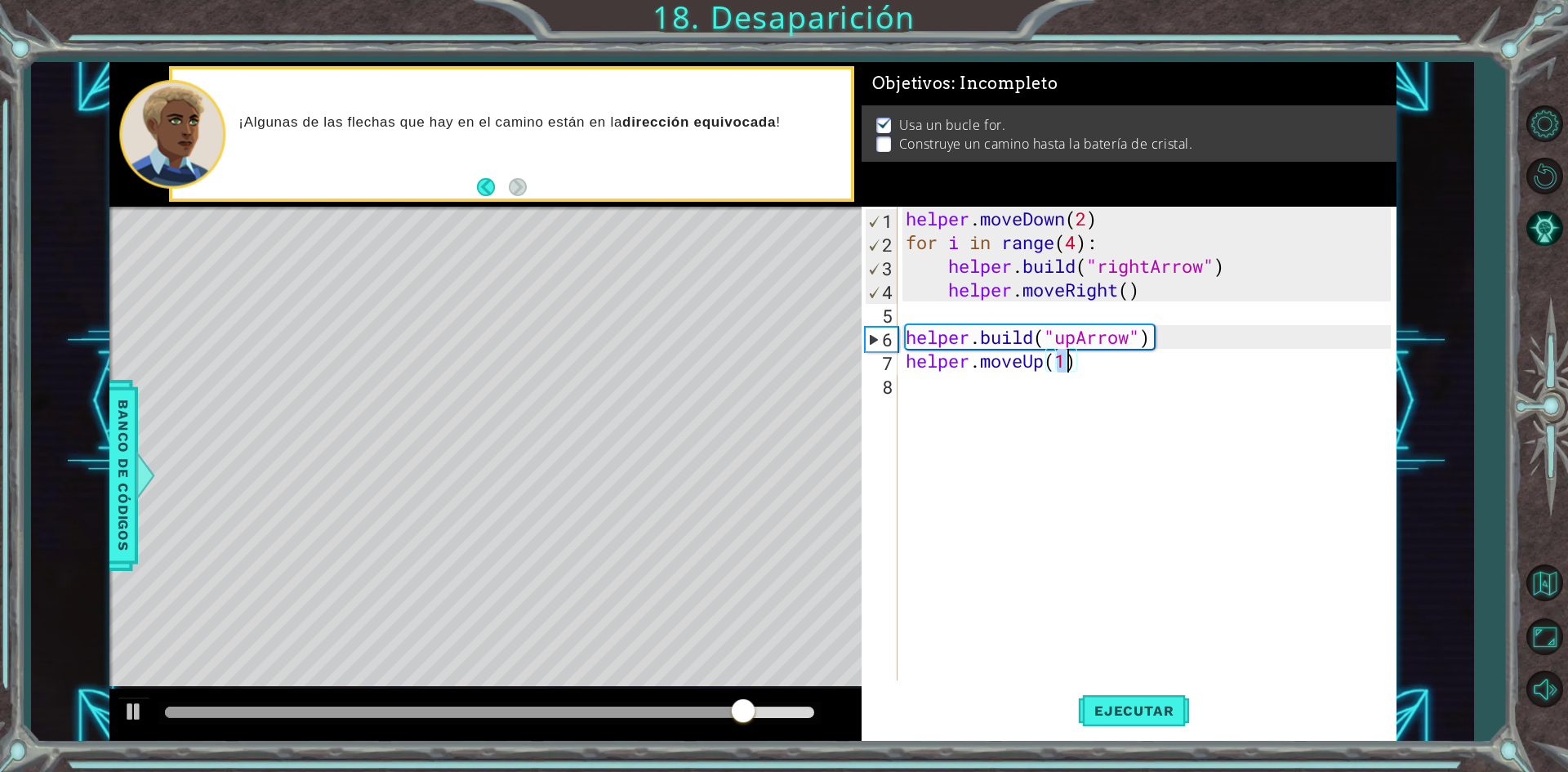
type textarea "helper.moveUp(2)"
click at [1136, 714] on span "Ejecutar" at bounding box center [1134, 711] width 112 height 16
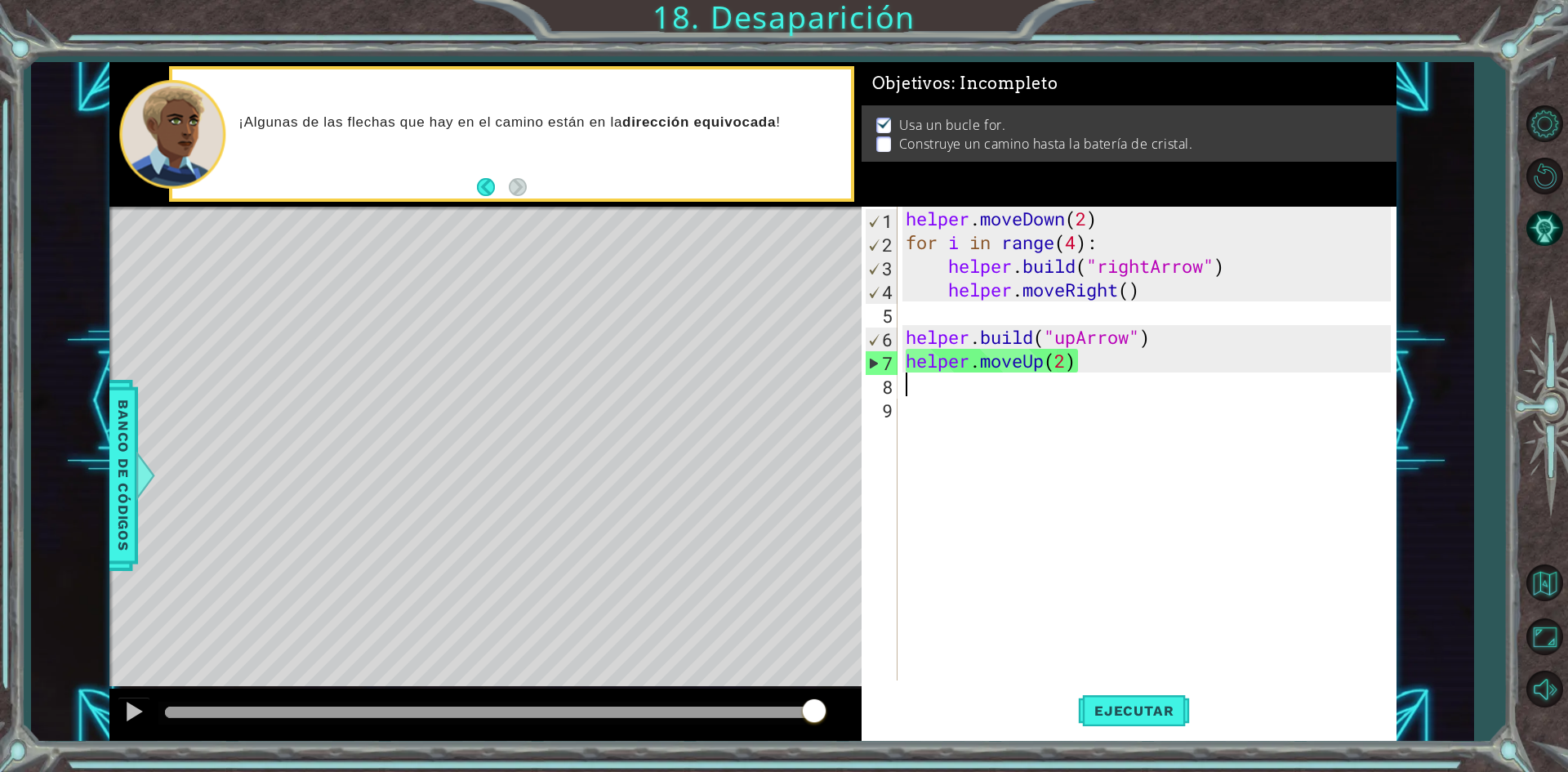
click at [1092, 228] on div "helper . moveDown ( 2 ) for i in range ( 4 ) : helper . build ( "rightArrow" ) …" at bounding box center [1150, 467] width 496 height 521
click at [1072, 357] on div "helper . moveDown ( 2 ) for i in range ( 4 ) : helper . build ( "rightArrow" ) …" at bounding box center [1150, 467] width 496 height 521
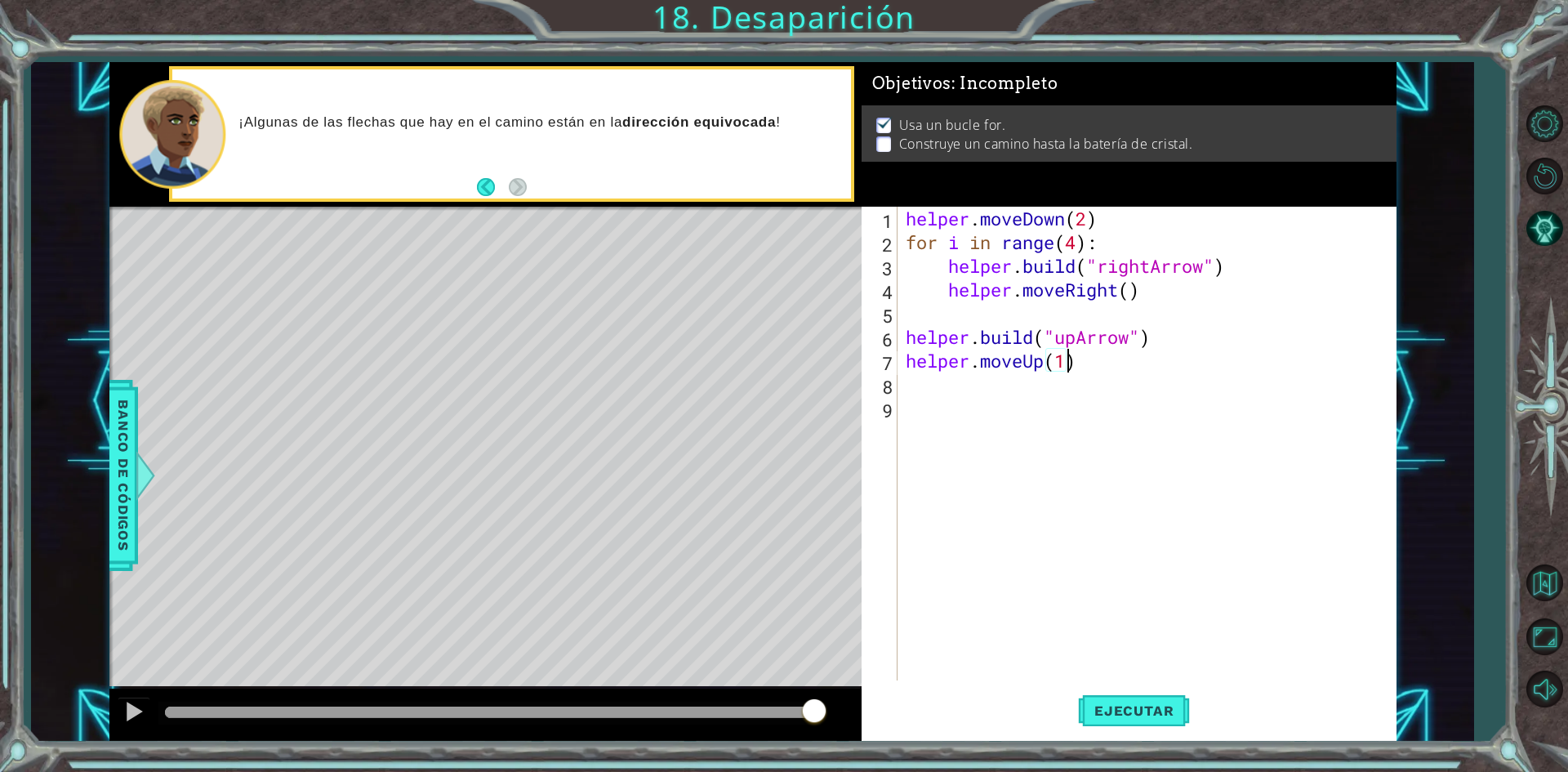
scroll to position [0, 6]
type textarea "helper.moveUp(1)"
click at [1158, 697] on button "Ejecutar" at bounding box center [1134, 712] width 112 height 53
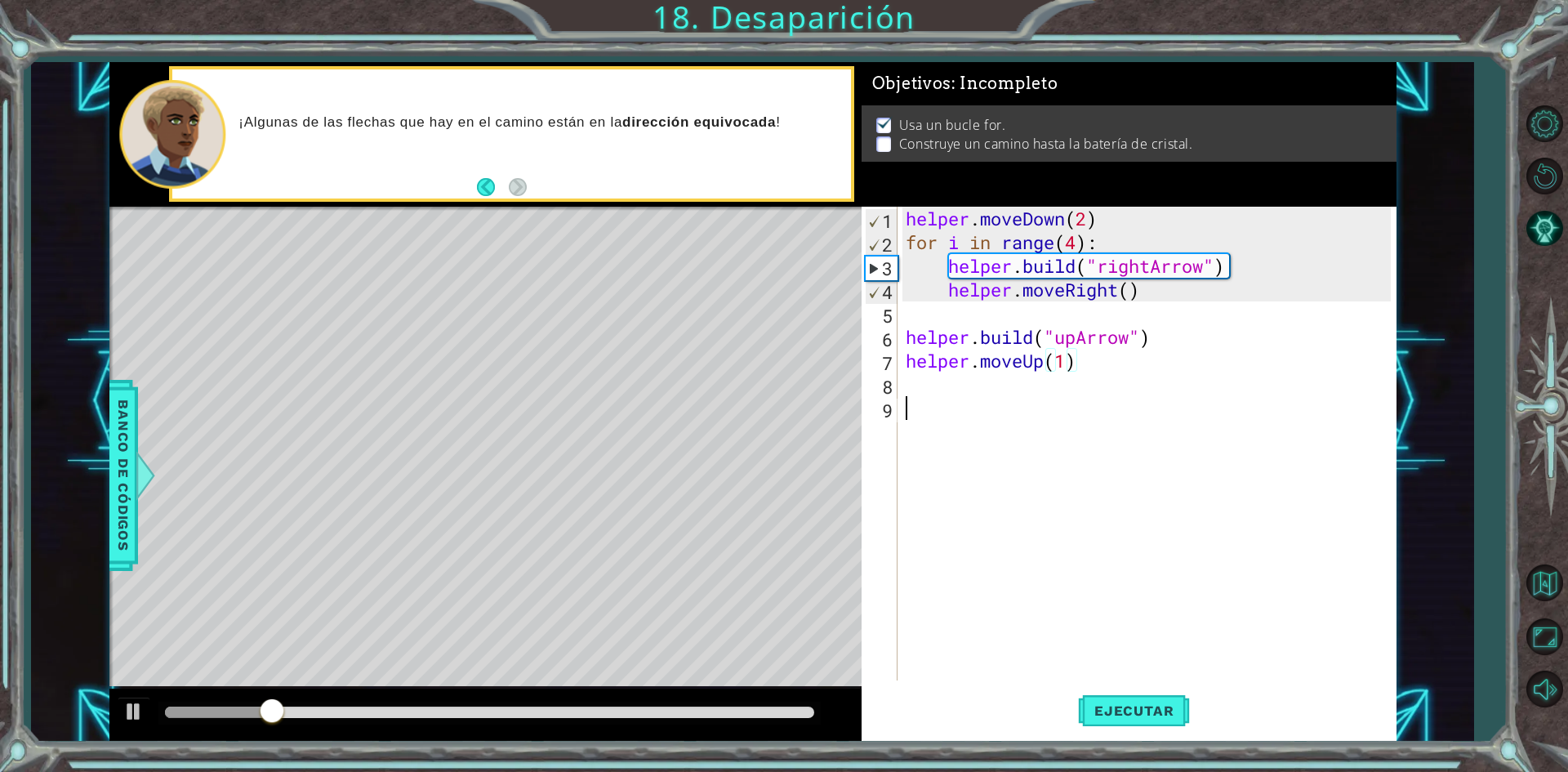
click at [923, 401] on div "helper . moveDown ( 2 ) for i in range ( 4 ) : helper . build ( "rightArrow" ) …" at bounding box center [1150, 467] width 496 height 521
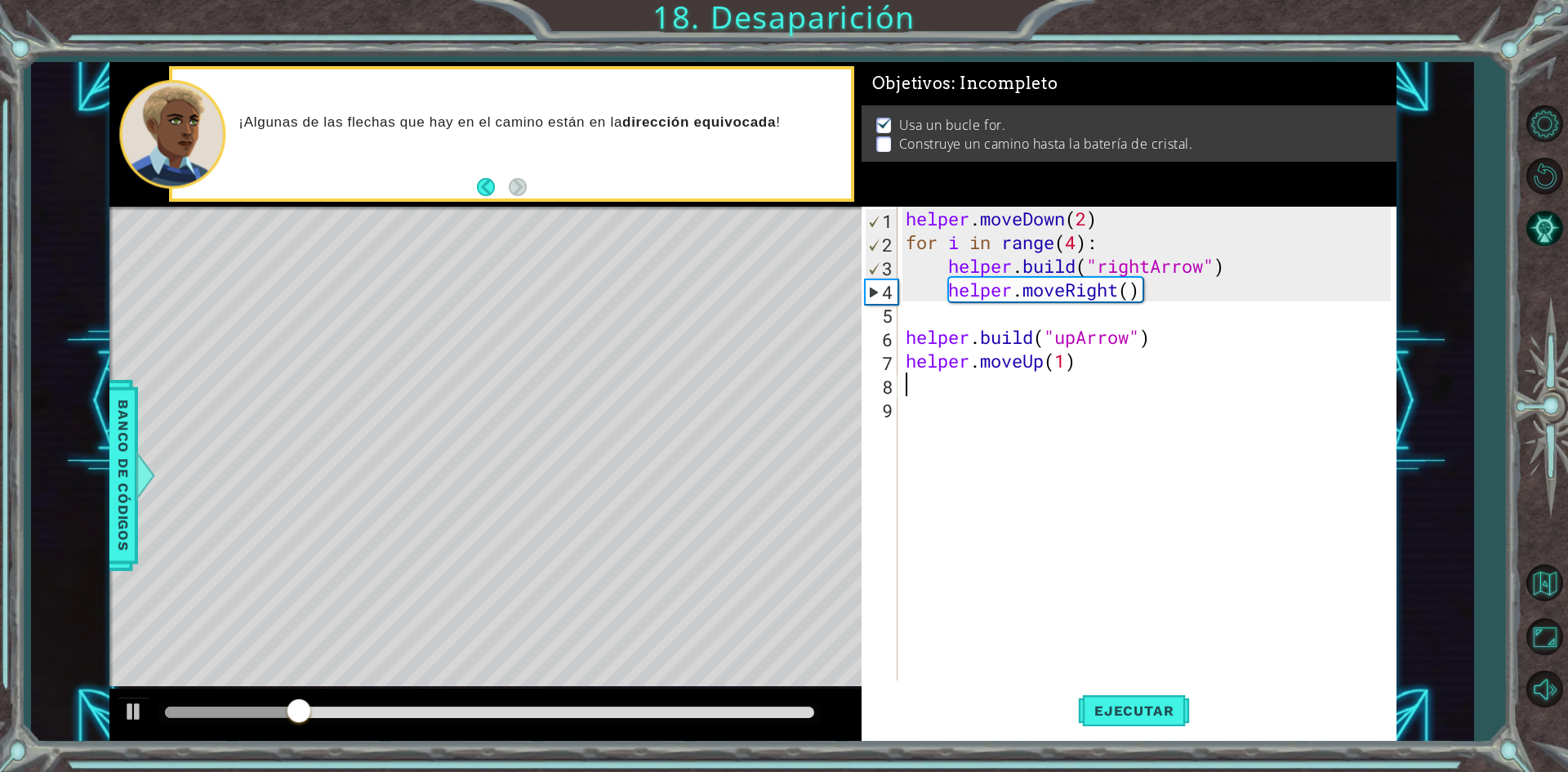
click at [924, 374] on div "helper . moveDown ( 2 ) for i in range ( 4 ) : helper . build ( "rightArrow" ) …" at bounding box center [1150, 467] width 496 height 521
click at [914, 313] on div "helper . moveDown ( 2 ) for i in range ( 4 ) : helper . build ( "rightArrow" ) …" at bounding box center [1150, 467] width 496 height 521
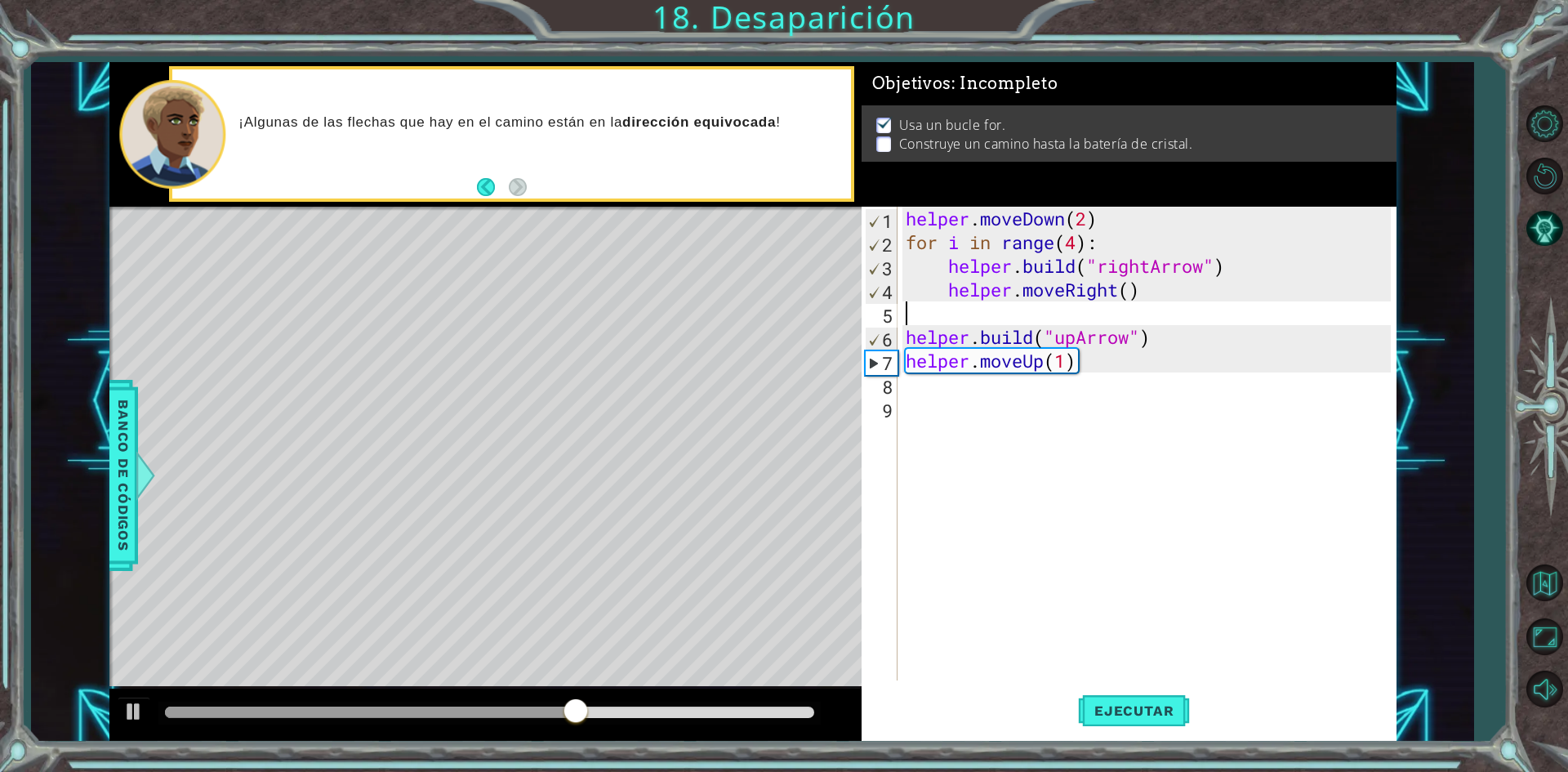
click at [933, 391] on div "helper . moveDown ( 2 ) for i in range ( 4 ) : helper . build ( "rightArrow" ) …" at bounding box center [1150, 467] width 496 height 521
click at [912, 411] on div "helper. bu ild Toca enter" at bounding box center [1049, 427] width 309 height 59
click at [1118, 382] on div "helper . moveDown ( 2 ) for i in range ( 4 ) : helper . build ( "rightArrow" ) …" at bounding box center [1147, 444] width 488 height 474
click at [1114, 386] on div "helper . moveDown ( 2 ) for i in range ( 4 ) : helper . build ( "rightArrow" ) …" at bounding box center [1150, 467] width 496 height 521
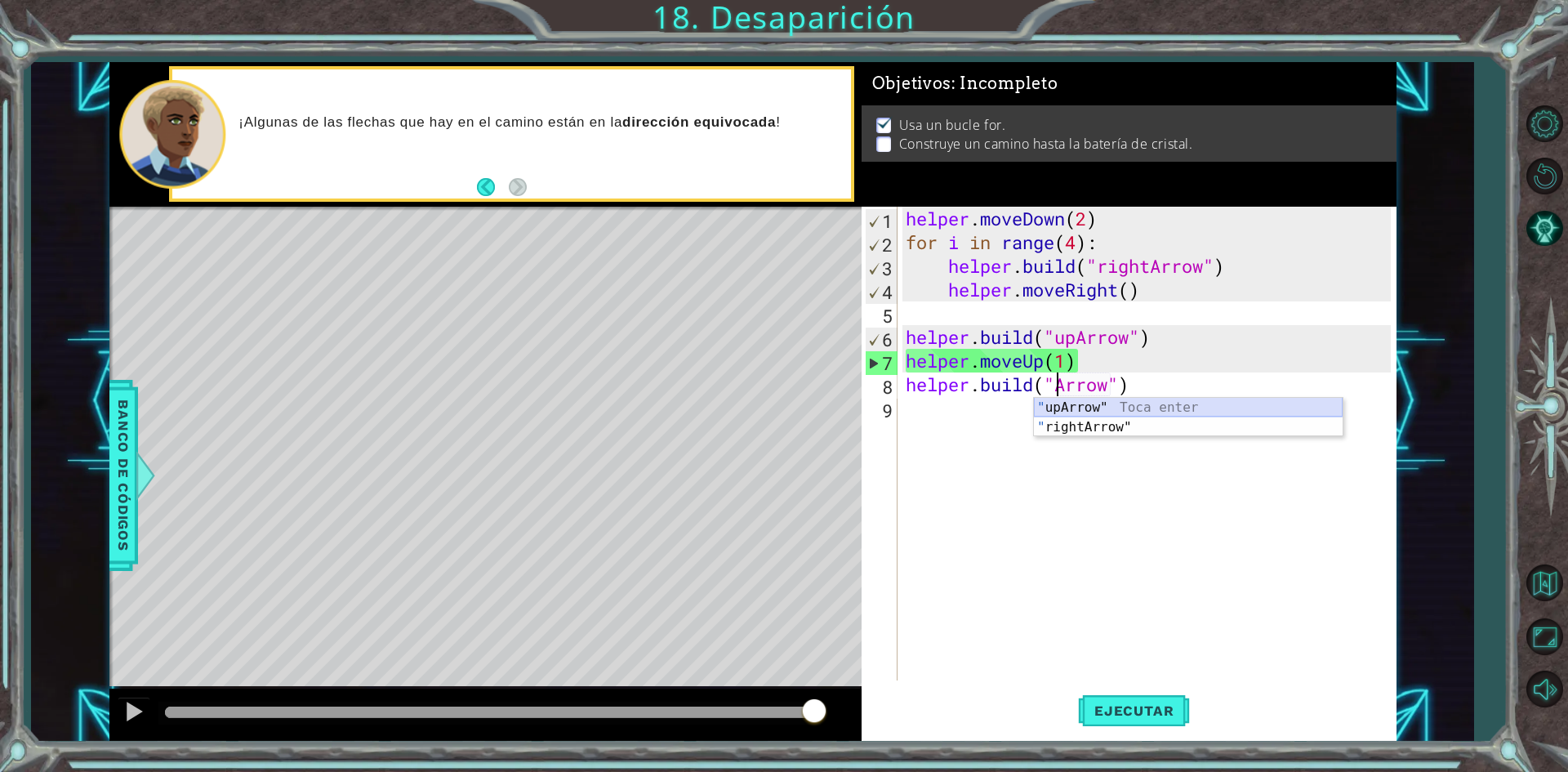
click at [1247, 403] on div "" upArrow" Toca enter " rightArrow" Toca enter" at bounding box center [1189, 437] width 309 height 79
type textarea "[DOMAIN_NAME]("upArrow")"
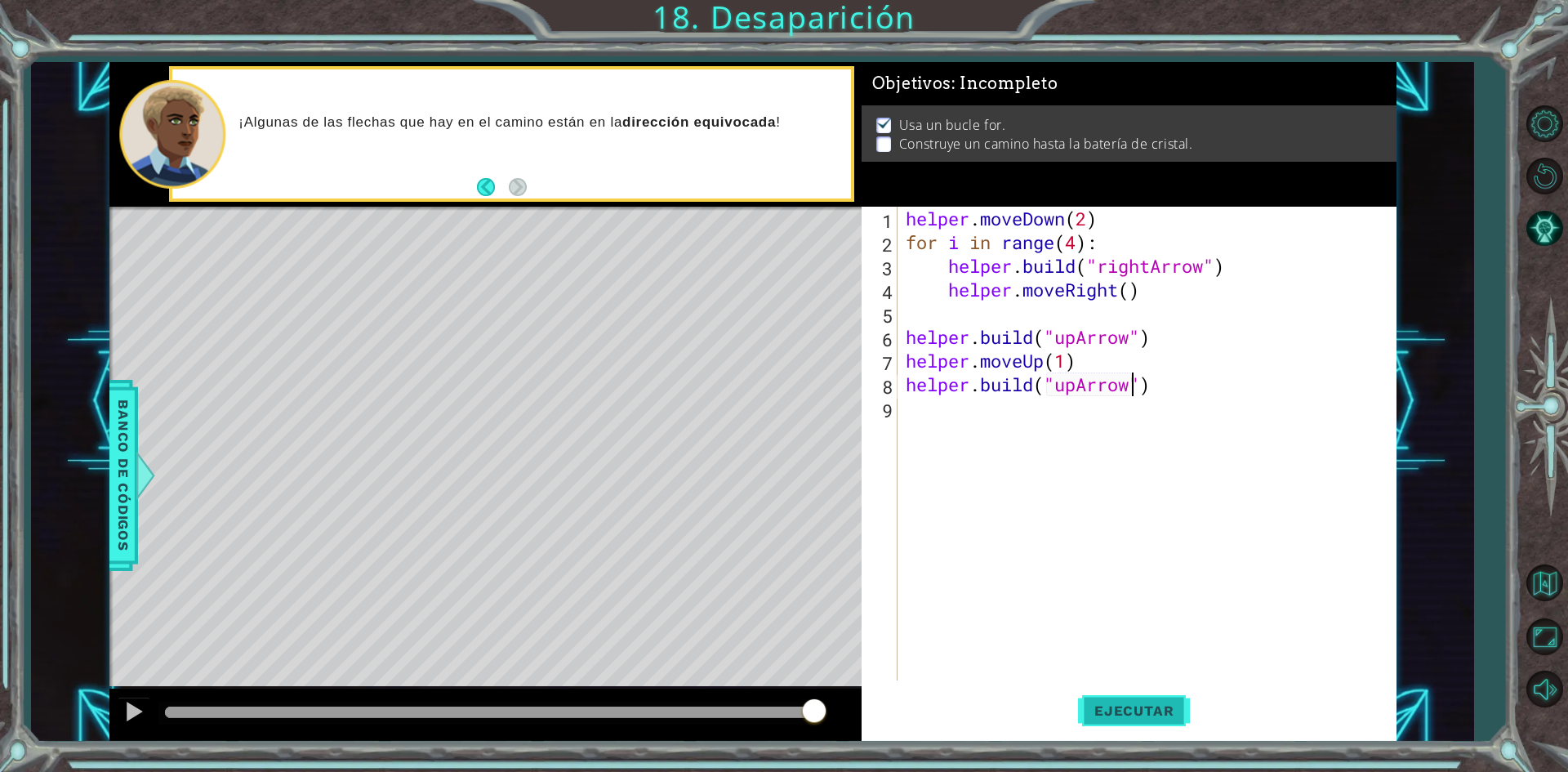
click at [1148, 692] on button "Ejecutar" at bounding box center [1134, 712] width 112 height 53
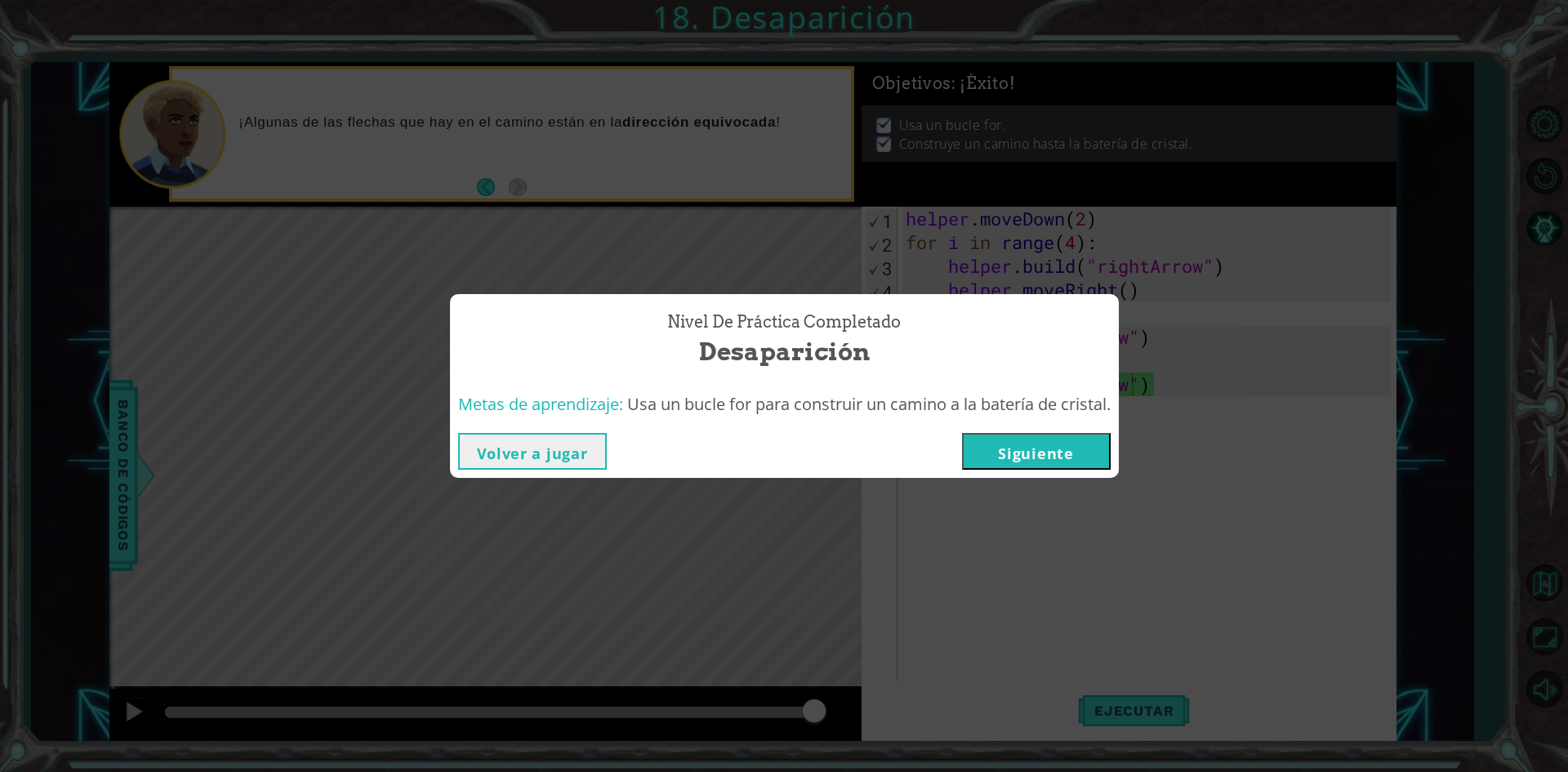
click at [1067, 451] on button "Siguiente" at bounding box center [1036, 451] width 149 height 37
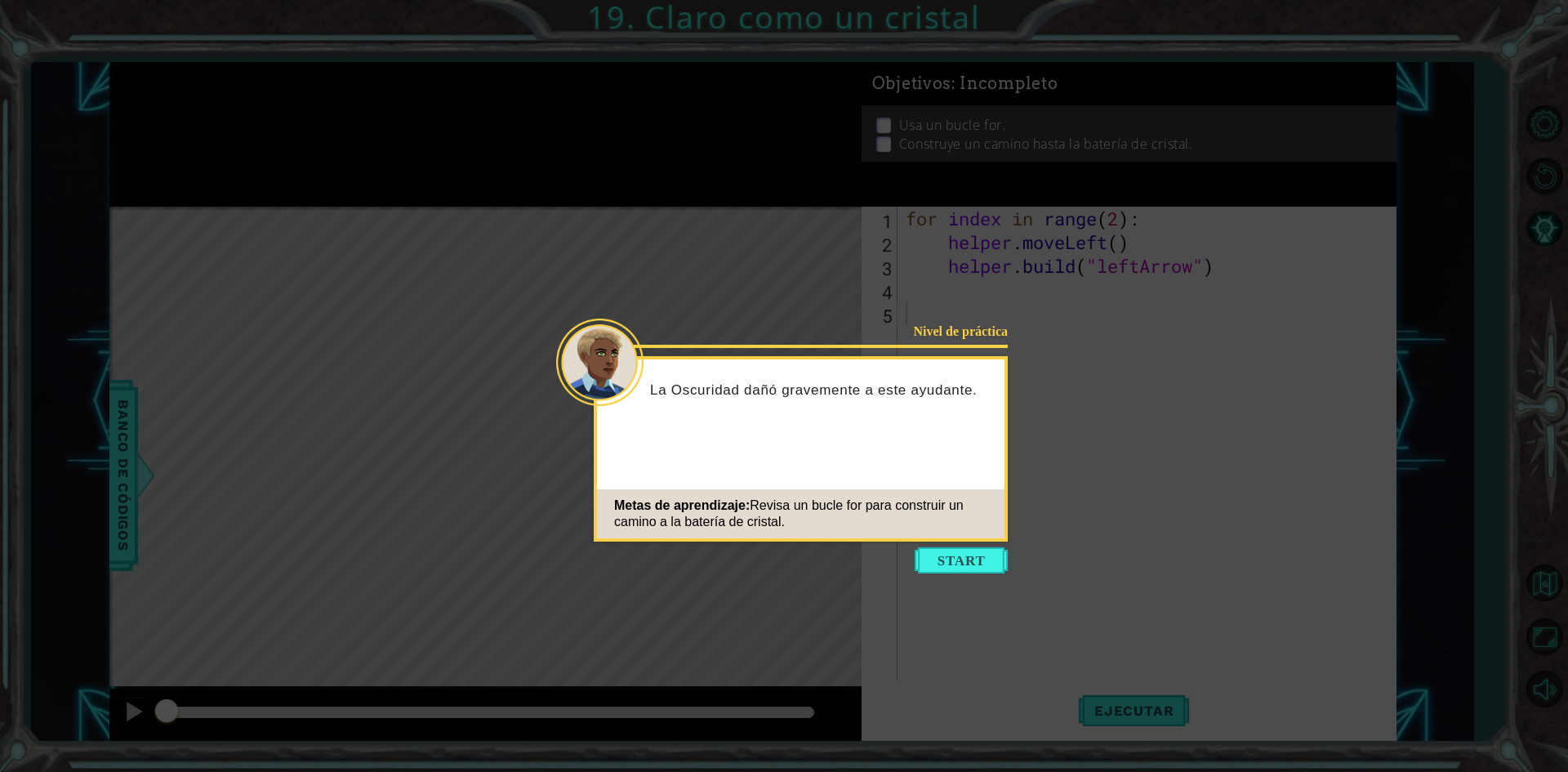
click at [985, 545] on icon at bounding box center [784, 386] width 1568 height 772
click at [996, 571] on button "Start" at bounding box center [961, 560] width 93 height 27
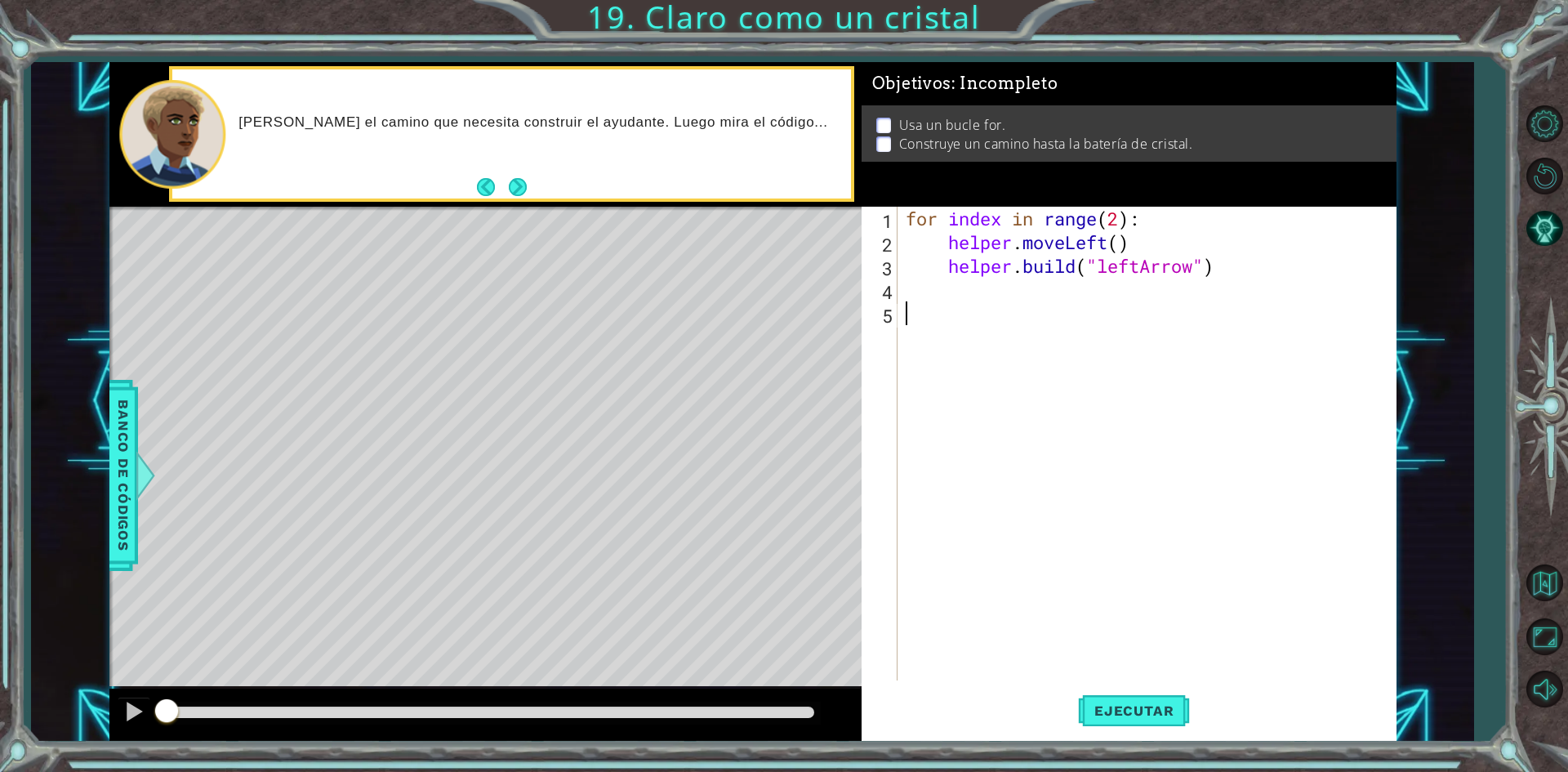
click at [1122, 216] on div "for index in range ( 2 ) : helper . moveLeft ( ) helper . build ( "leftArrow" )" at bounding box center [1150, 467] width 496 height 521
type textarea "for index in range(5):"
click at [1118, 707] on span "Ejecutar" at bounding box center [1134, 711] width 112 height 16
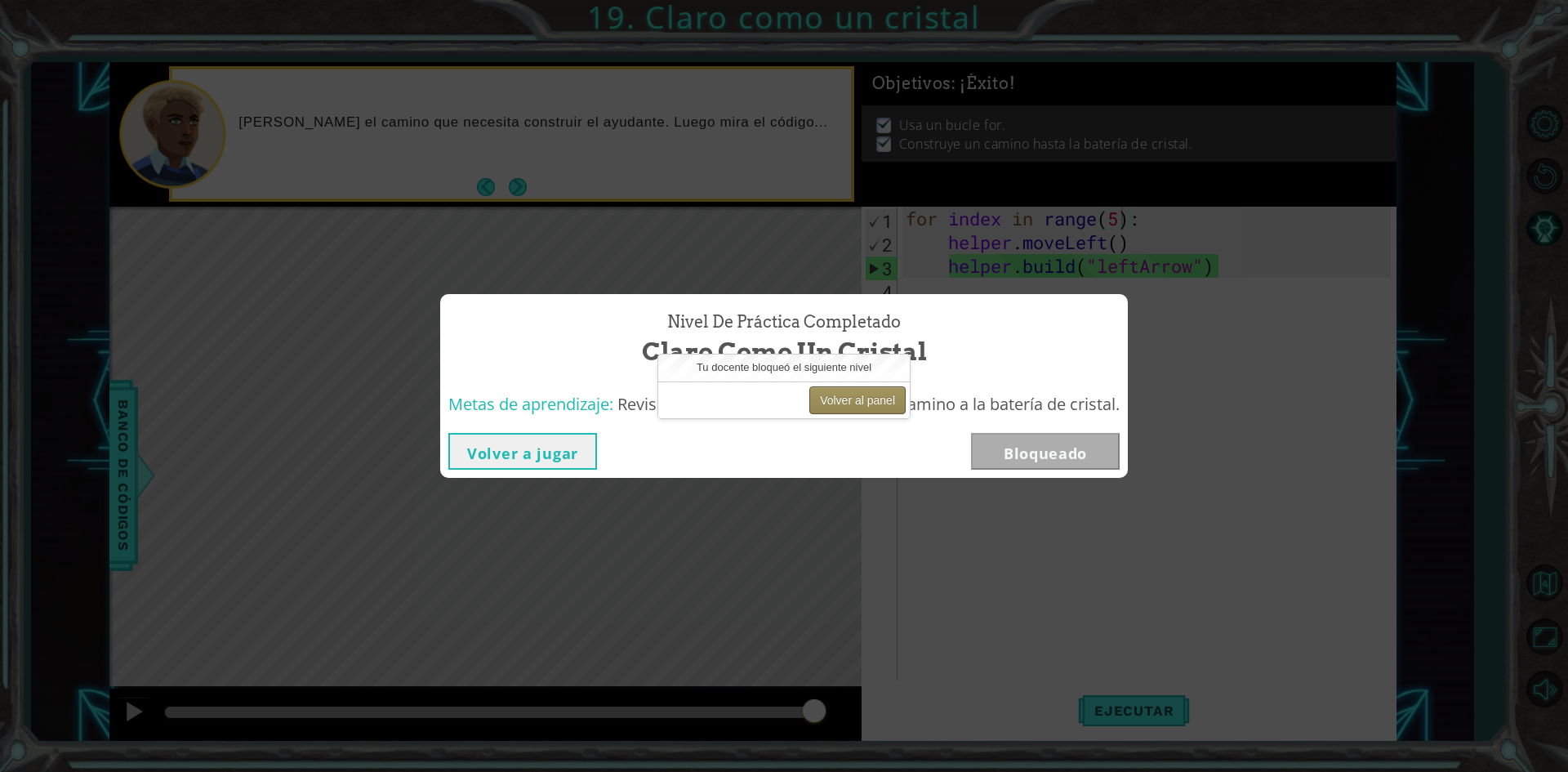
click at [829, 402] on button "Volver al panel" at bounding box center [857, 401] width 96 height 27
click at [828, 394] on button "Volver al panel" at bounding box center [857, 401] width 96 height 27
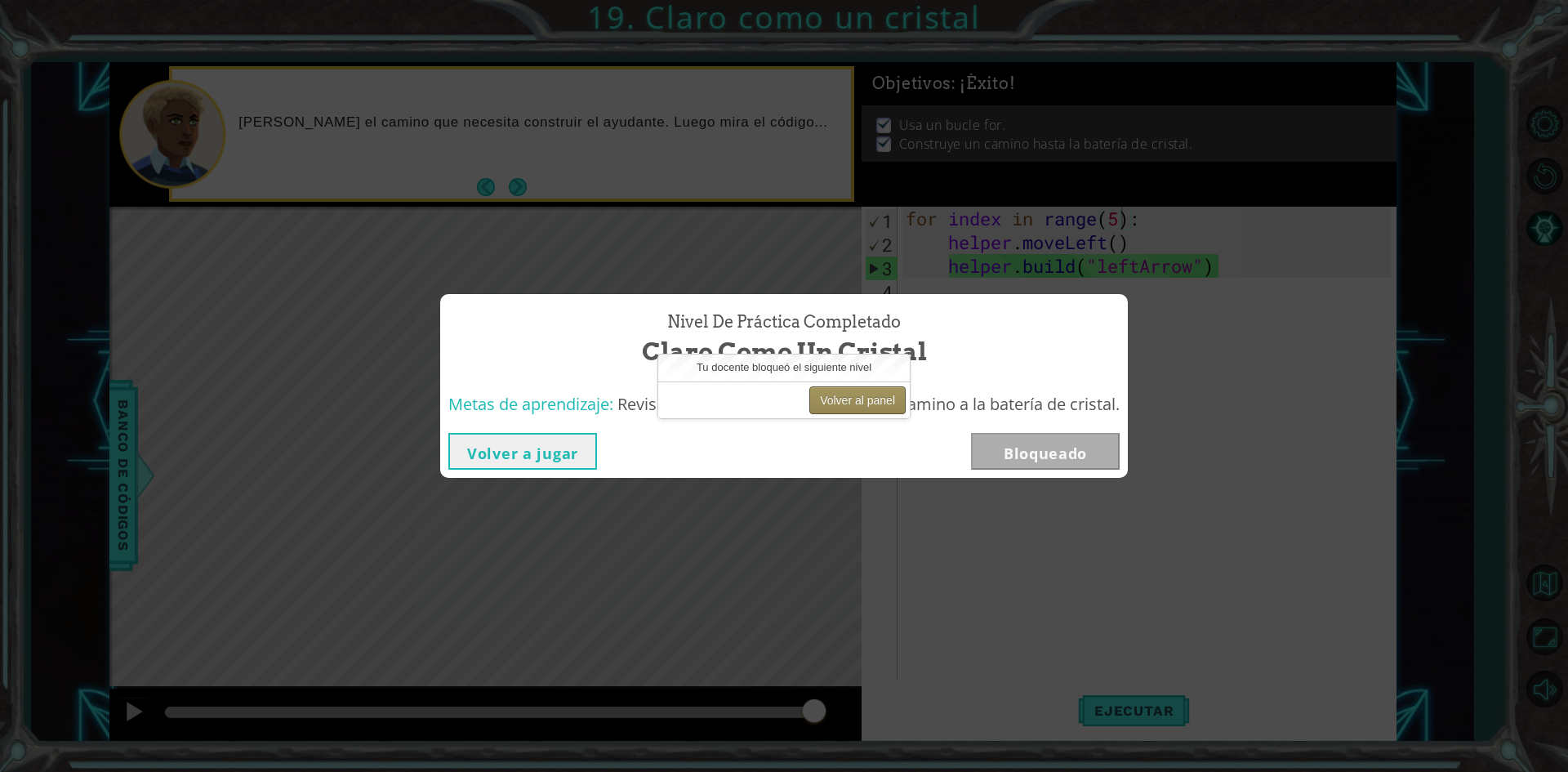
click at [828, 394] on button "Volver al panel" at bounding box center [857, 401] width 96 height 27
click at [829, 399] on button "Volver al panel" at bounding box center [857, 401] width 96 height 27
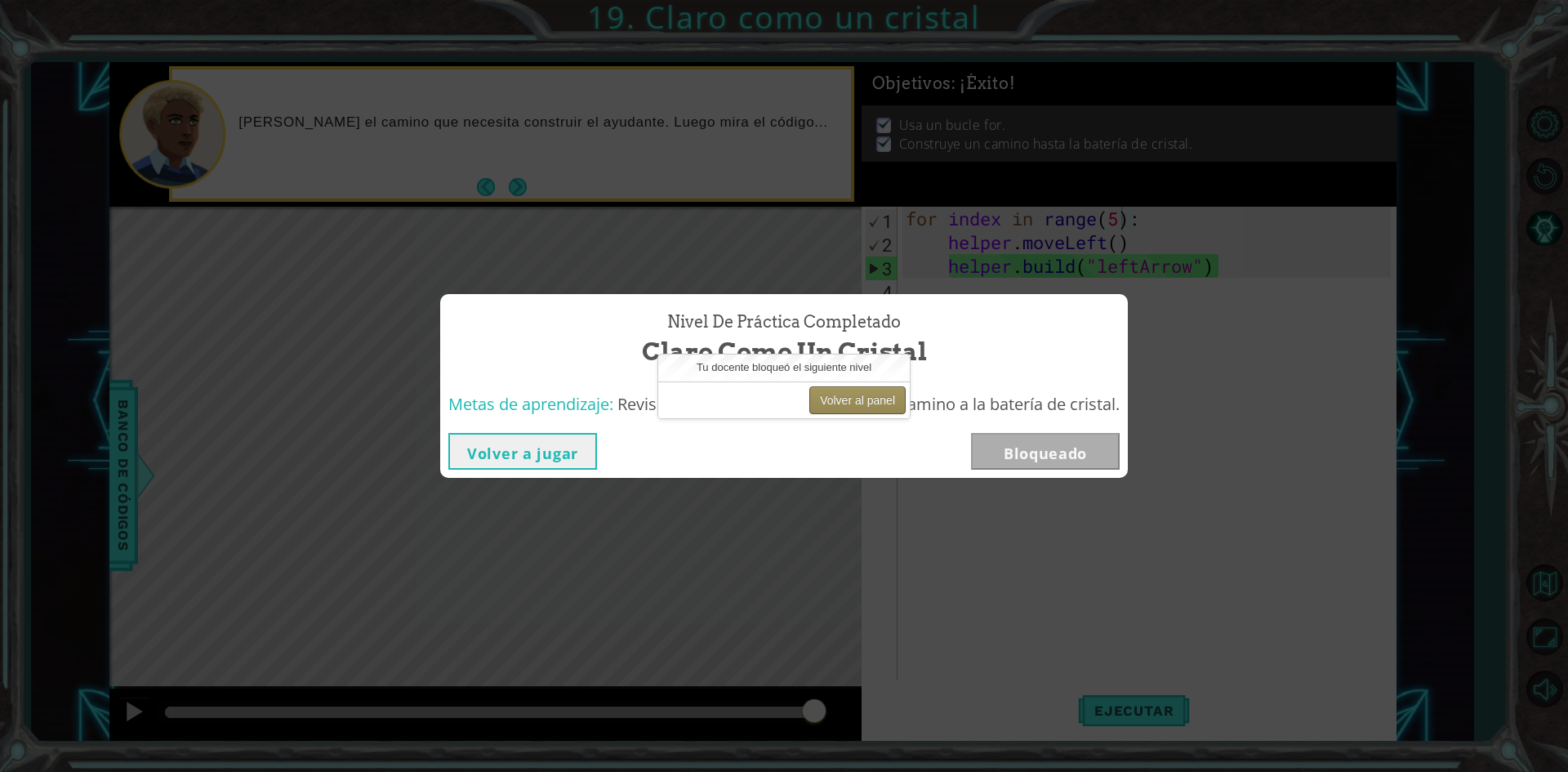
click at [889, 407] on button "Volver al panel" at bounding box center [857, 401] width 96 height 27
click at [848, 397] on button "Volver al panel" at bounding box center [857, 401] width 96 height 27
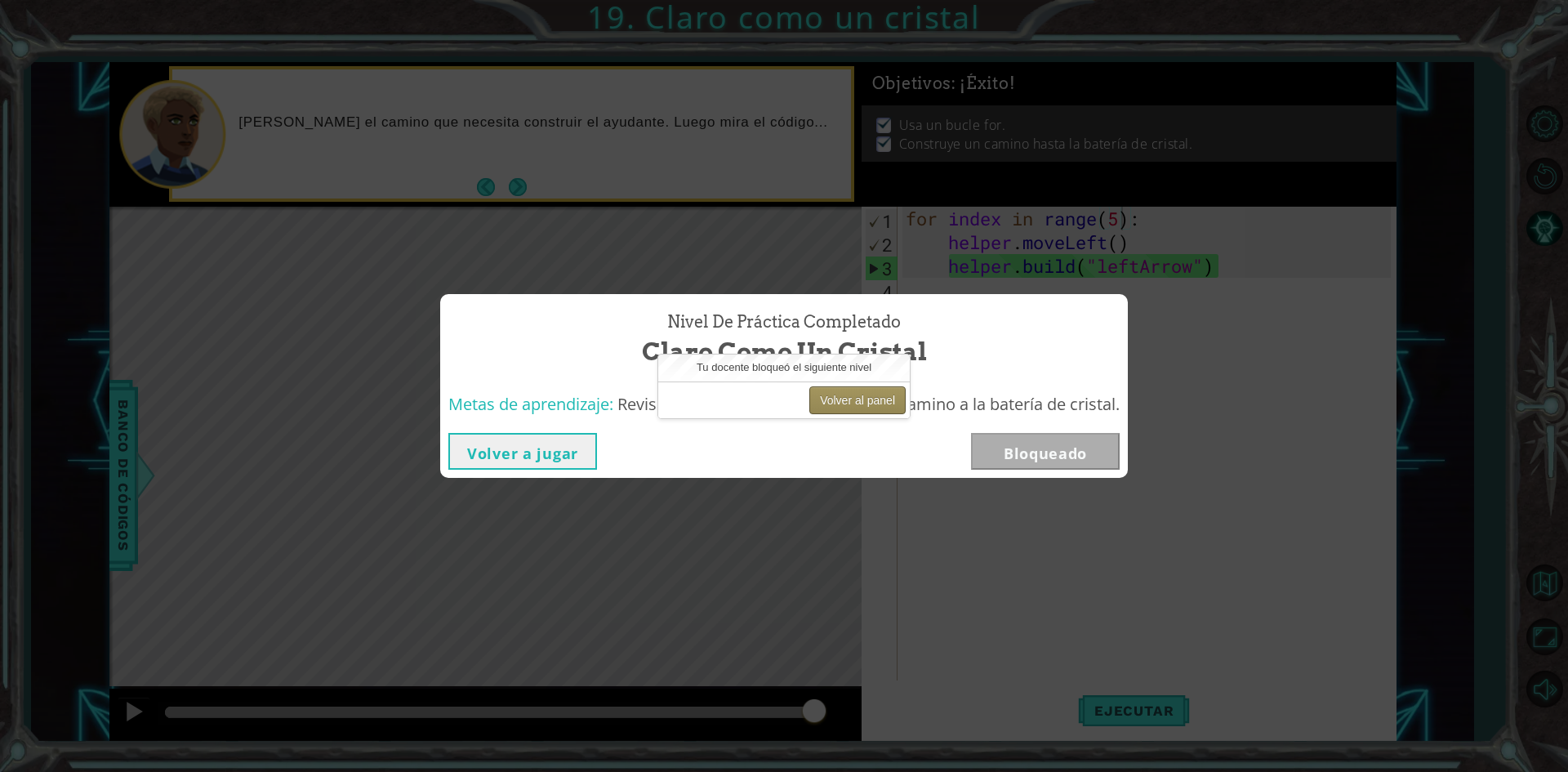
click at [848, 397] on button "Volver al panel" at bounding box center [857, 401] width 96 height 27
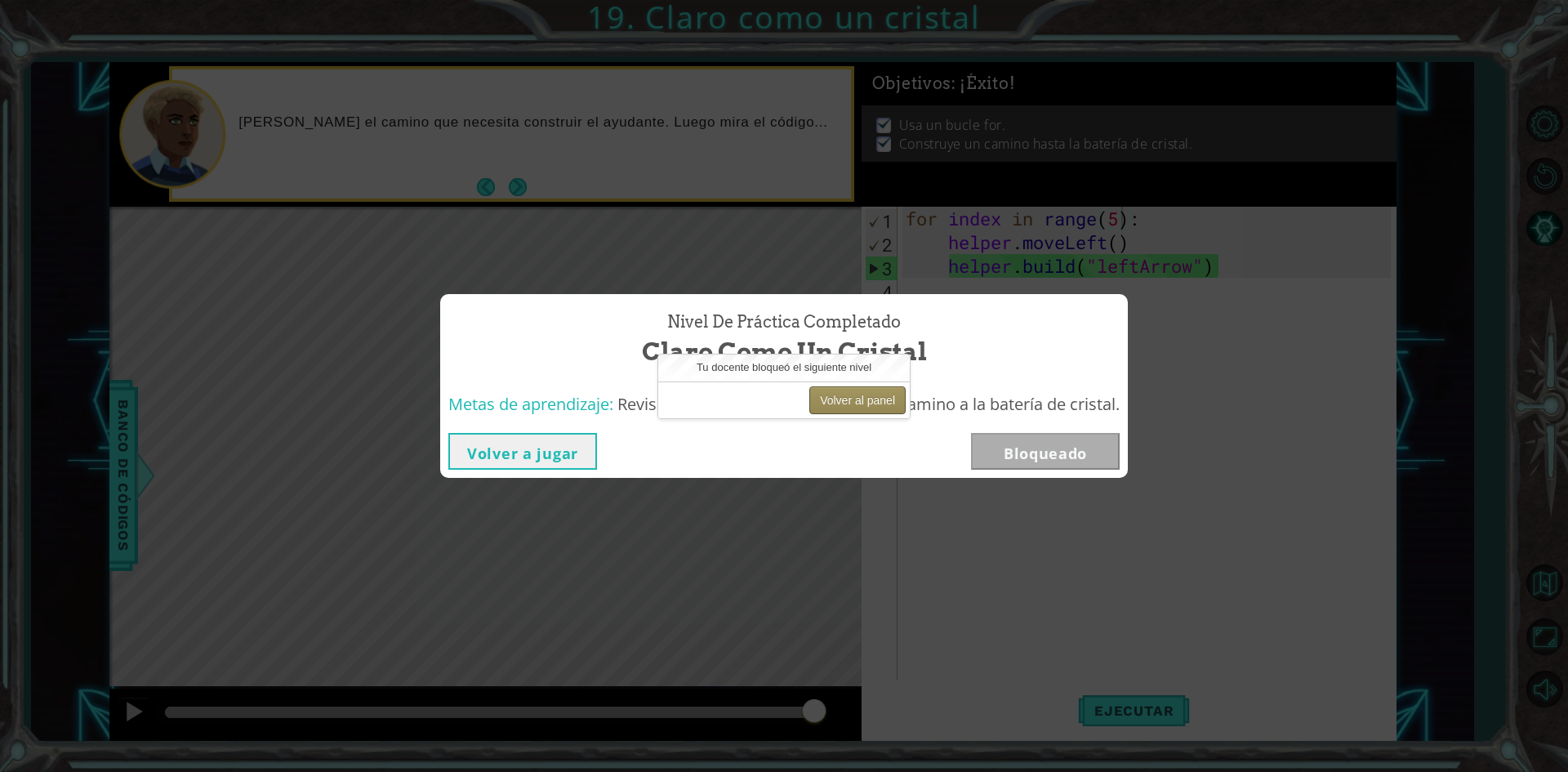
click at [848, 397] on button "Volver al panel" at bounding box center [857, 401] width 96 height 27
click at [823, 410] on button "Volver al panel" at bounding box center [857, 401] width 96 height 27
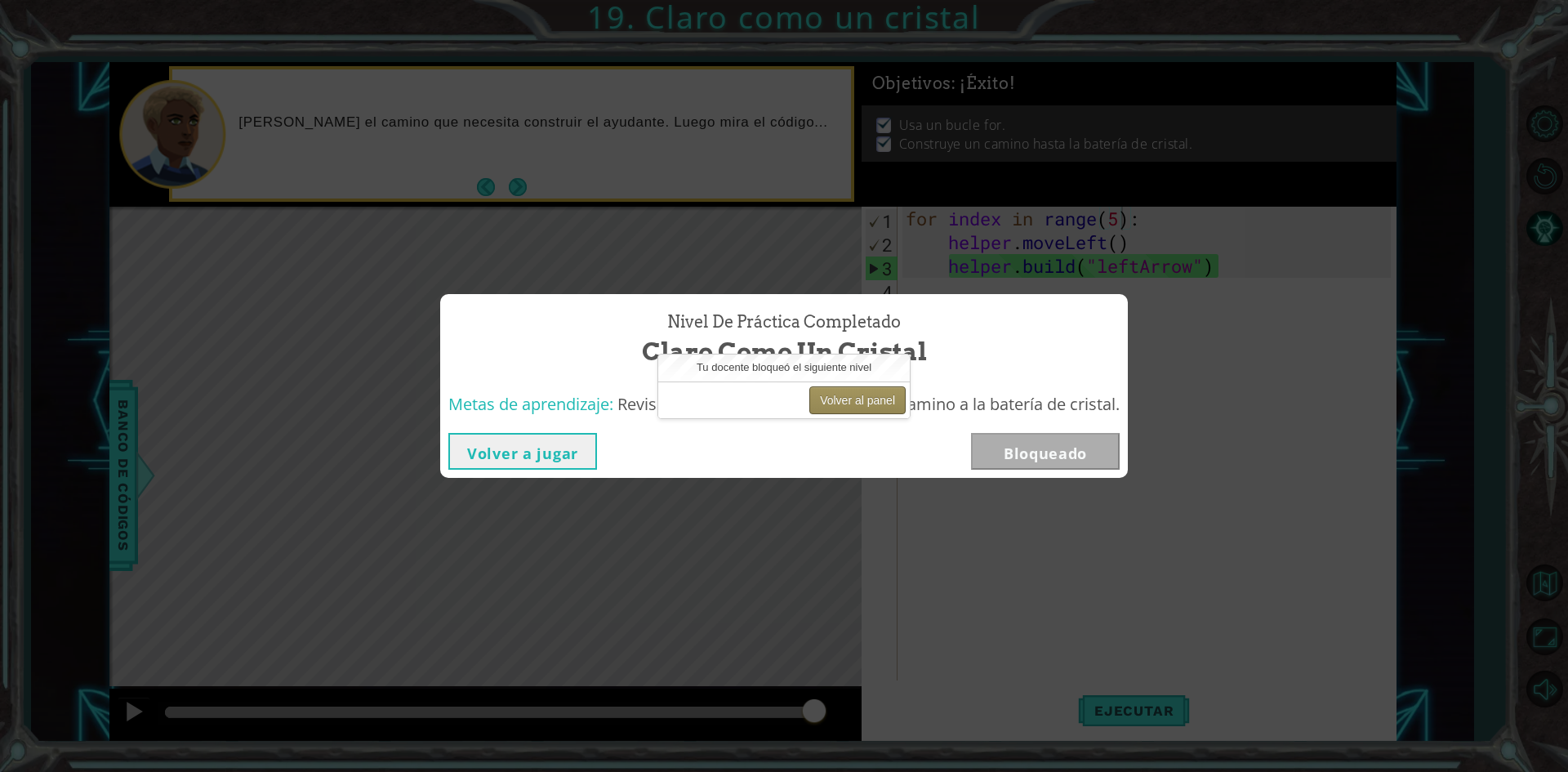
click at [823, 410] on button "Volver al panel" at bounding box center [857, 401] width 96 height 27
click at [849, 410] on button "Volver al panel" at bounding box center [857, 401] width 96 height 27
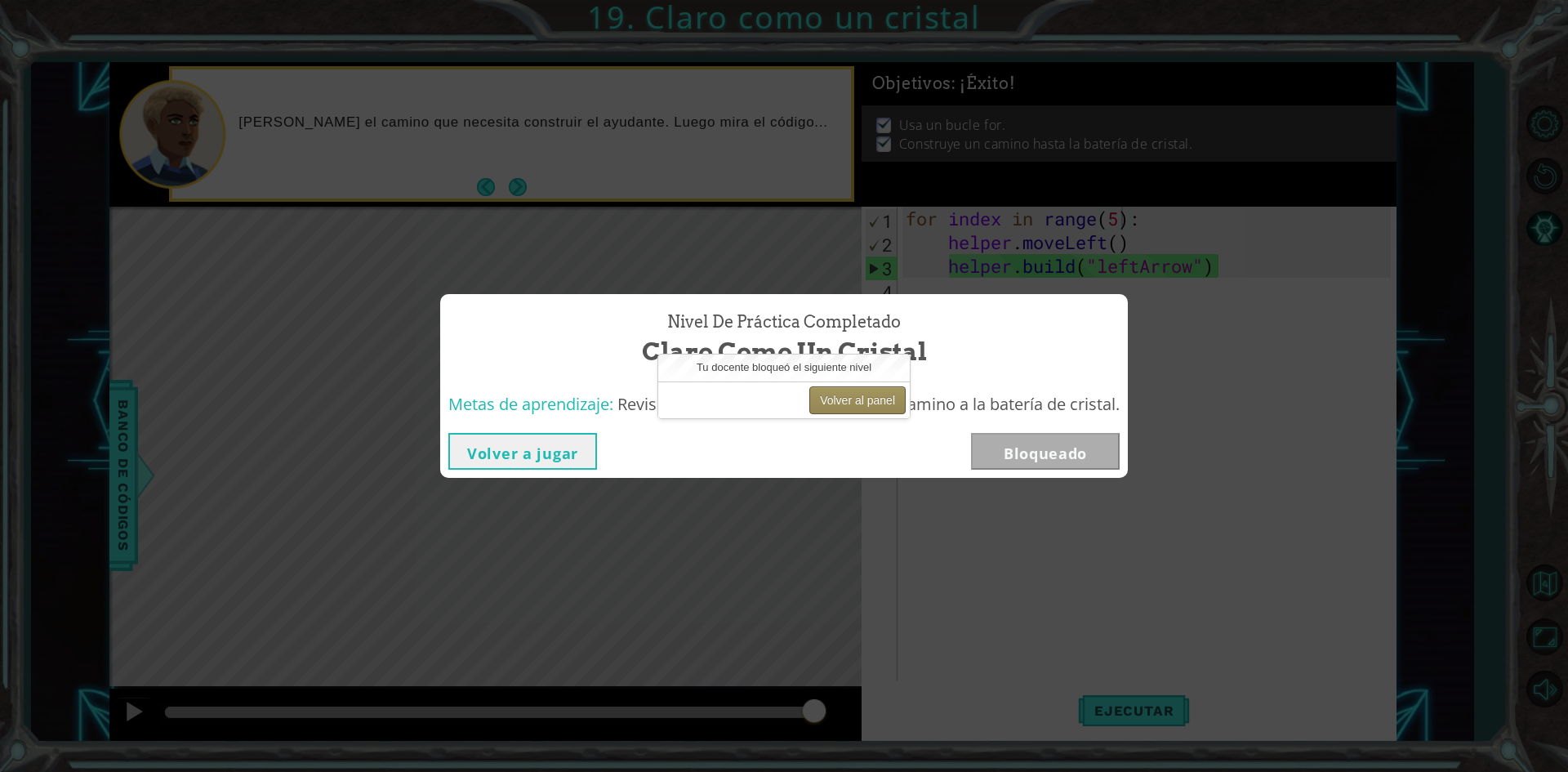
click at [850, 410] on button "Volver al panel" at bounding box center [857, 401] width 96 height 27
